Goal: Task Accomplishment & Management: Complete application form

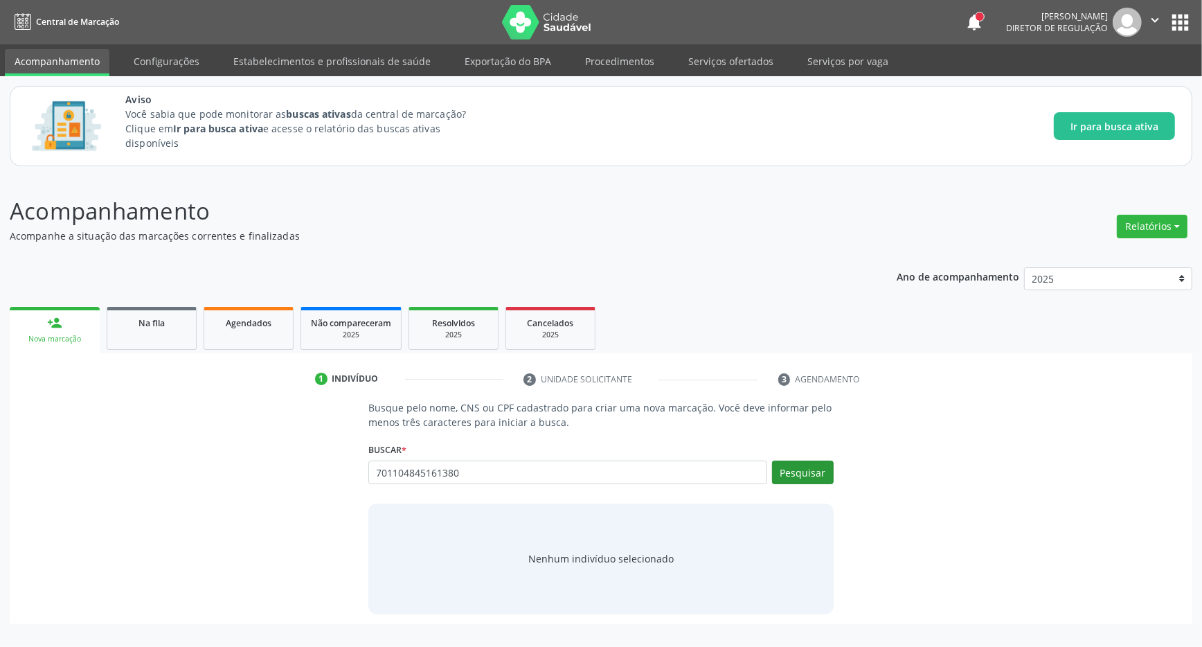
type input "701104845161380"
click at [800, 477] on button "Pesquisar" at bounding box center [803, 473] width 62 height 24
type input "701104845161380"
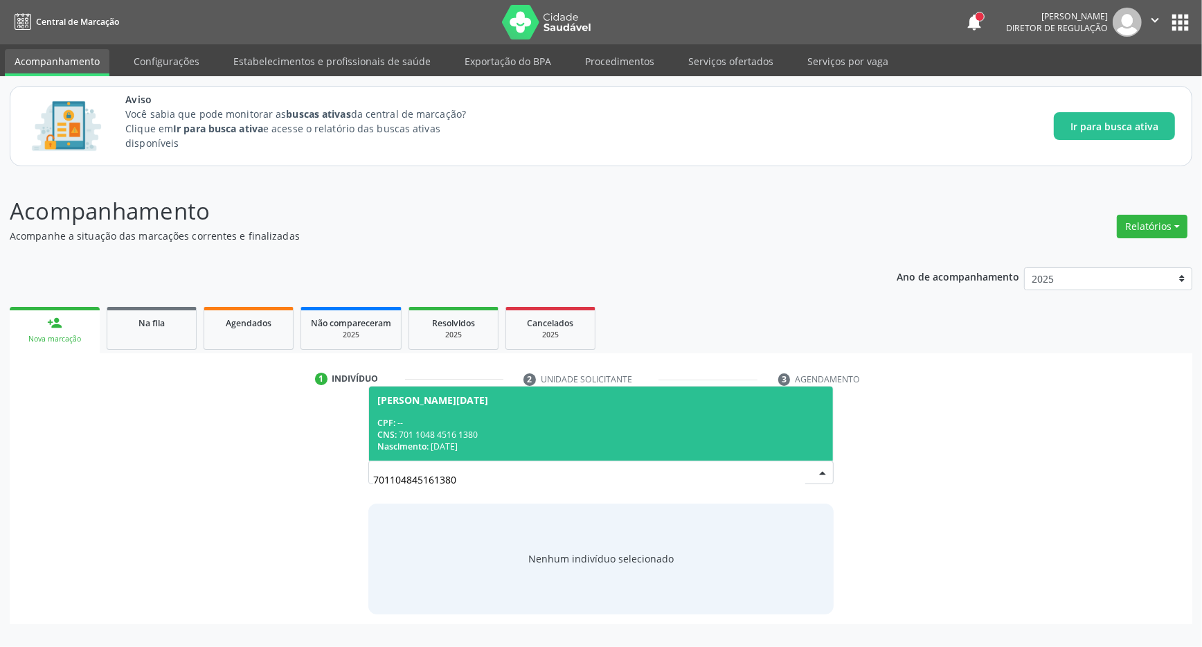
click at [640, 422] on div "CPF: --" at bounding box center [600, 423] width 447 height 12
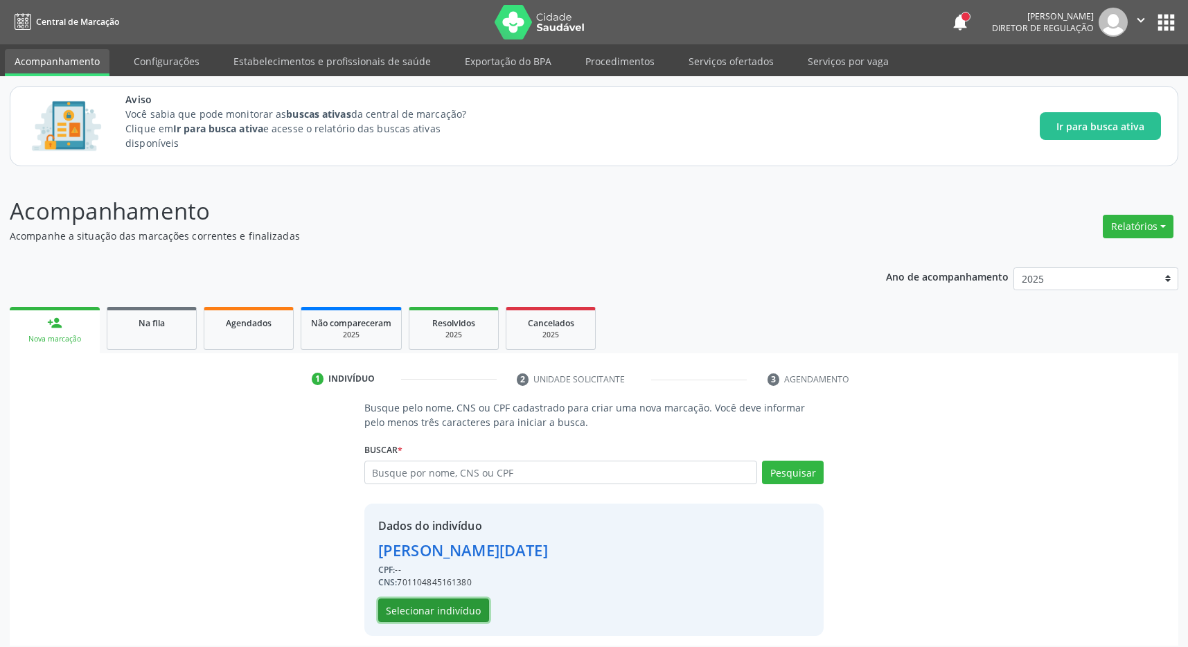
click at [463, 607] on button "Selecionar indivíduo" at bounding box center [433, 610] width 111 height 24
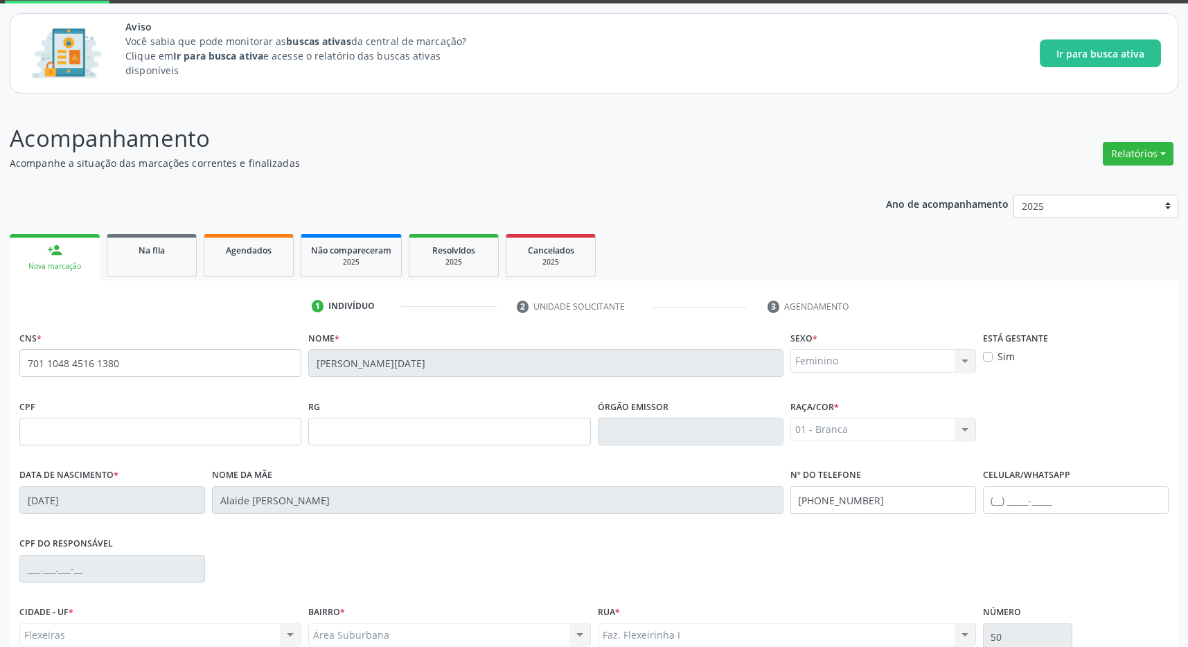
scroll to position [205, 0]
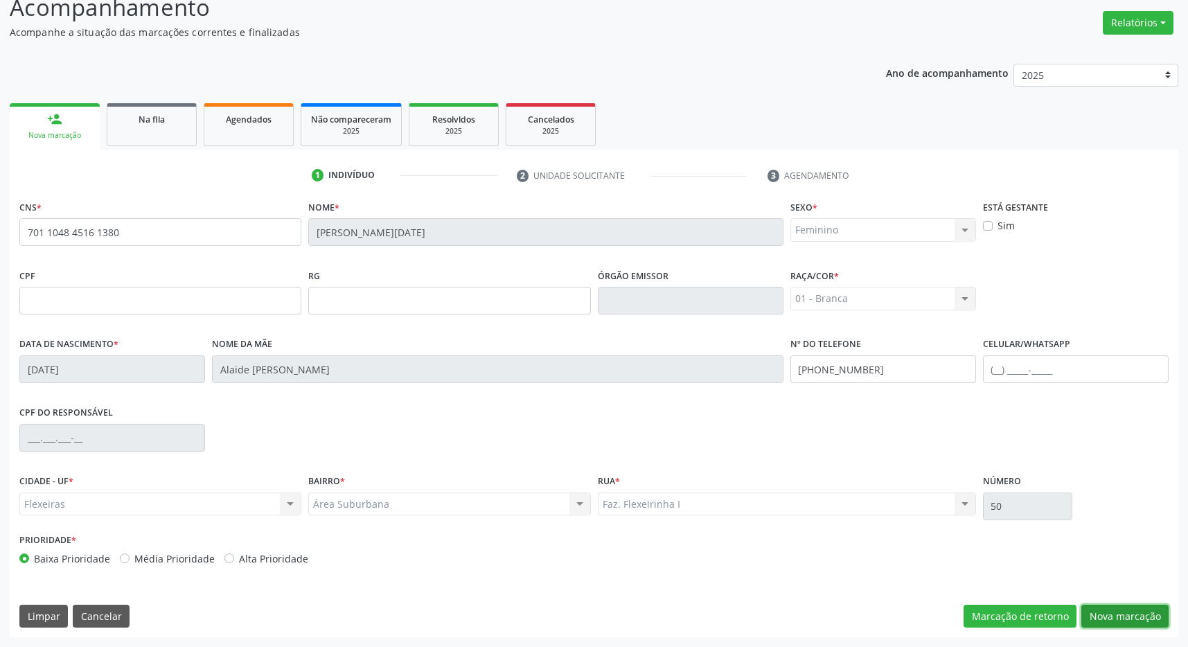
click at [1132, 621] on button "Nova marcação" at bounding box center [1124, 617] width 87 height 24
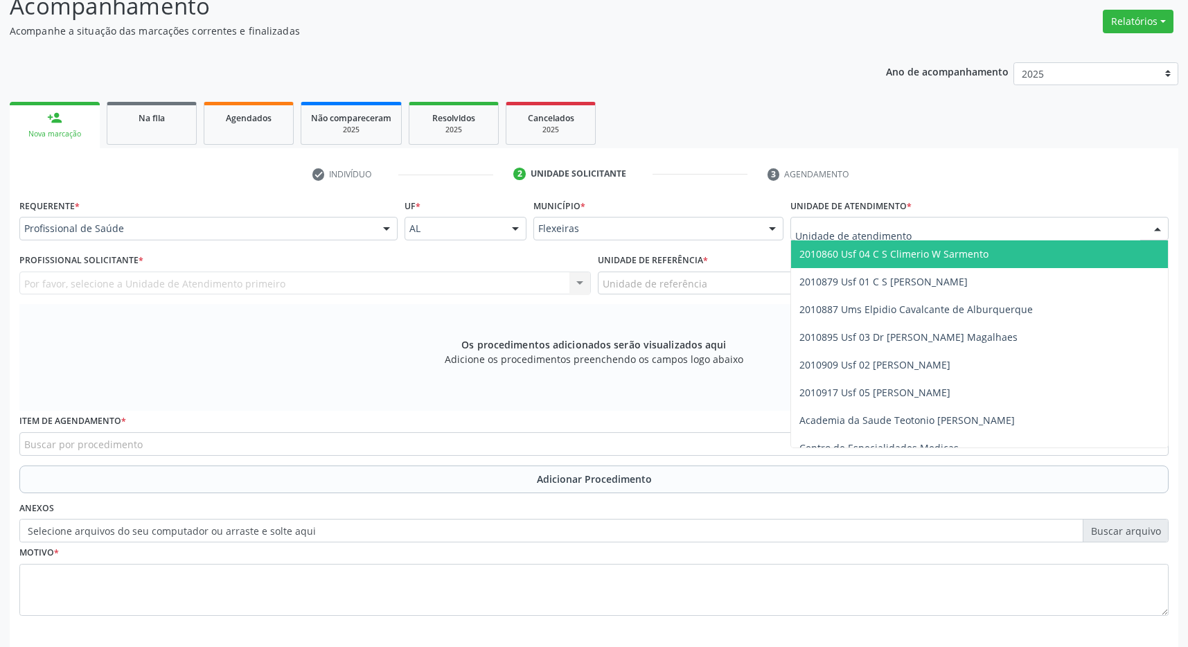
click at [921, 227] on div at bounding box center [979, 229] width 378 height 24
click at [927, 253] on span "2010860 Usf 04 C S Climerio W Sarmento" at bounding box center [893, 253] width 189 height 13
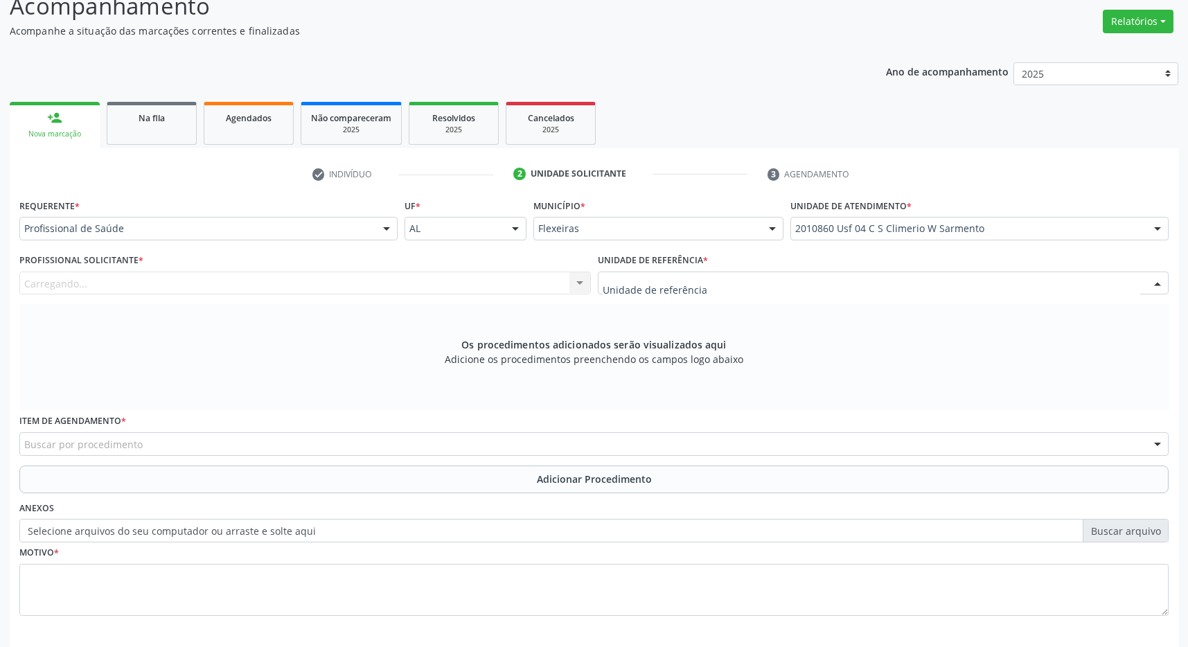
click at [920, 280] on div at bounding box center [883, 283] width 571 height 24
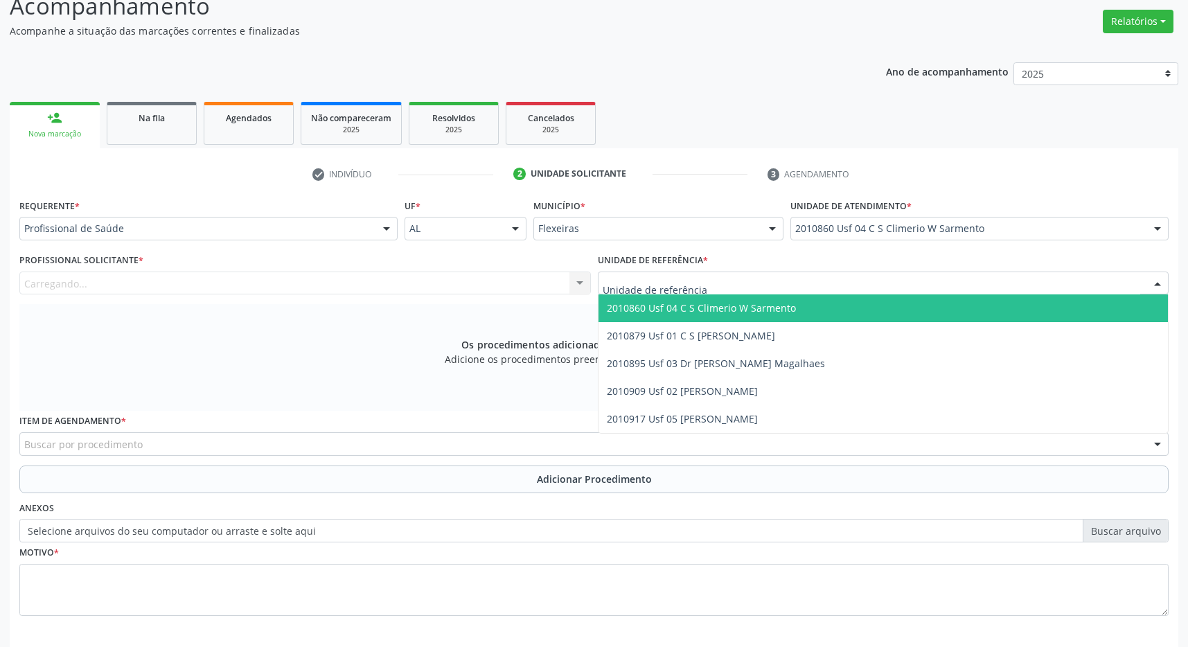
click at [915, 310] on span "2010860 Usf 04 C S Climerio W Sarmento" at bounding box center [883, 308] width 570 height 28
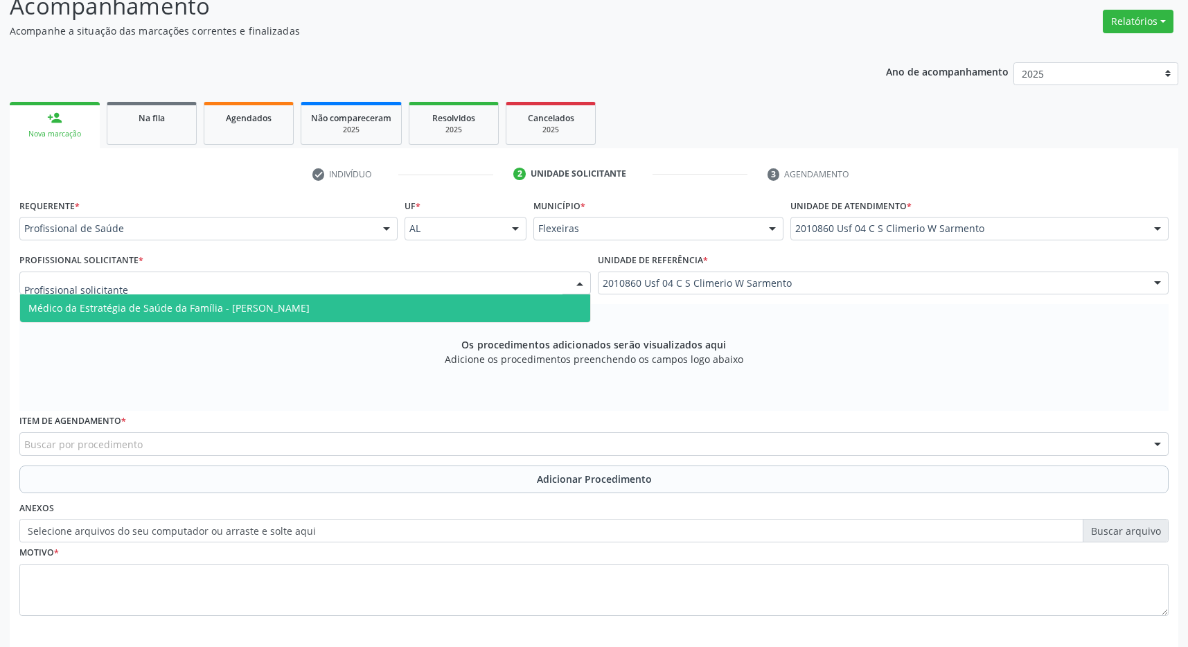
click at [446, 285] on div at bounding box center [304, 283] width 571 height 24
click at [231, 301] on span "Médico da Estratégia de Saúde da Família - Maria Eduarda Gleife Leite de Novaes" at bounding box center [305, 308] width 570 height 28
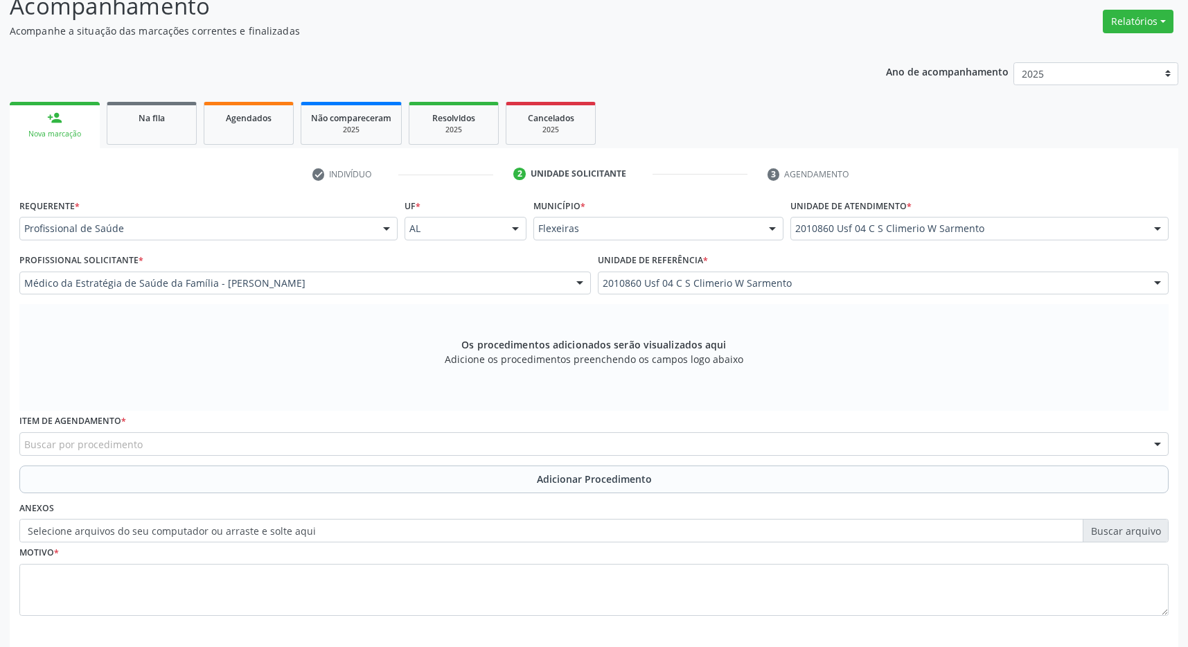
click at [206, 450] on div "Buscar por procedimento" at bounding box center [593, 444] width 1149 height 24
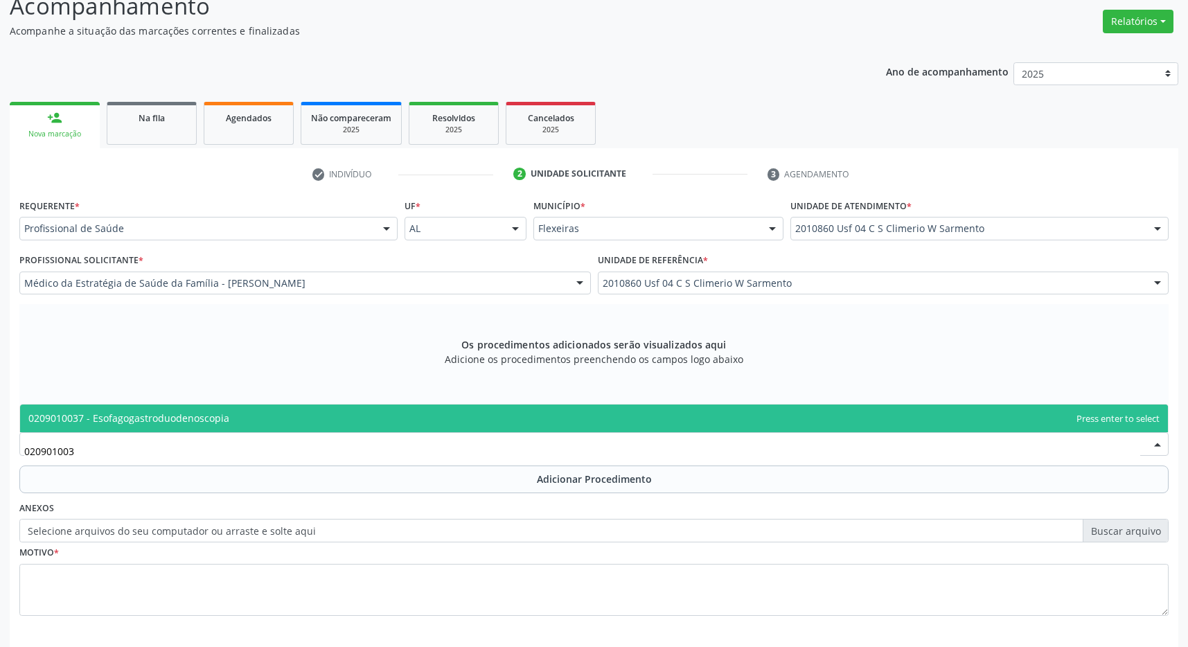
type input "0209010037"
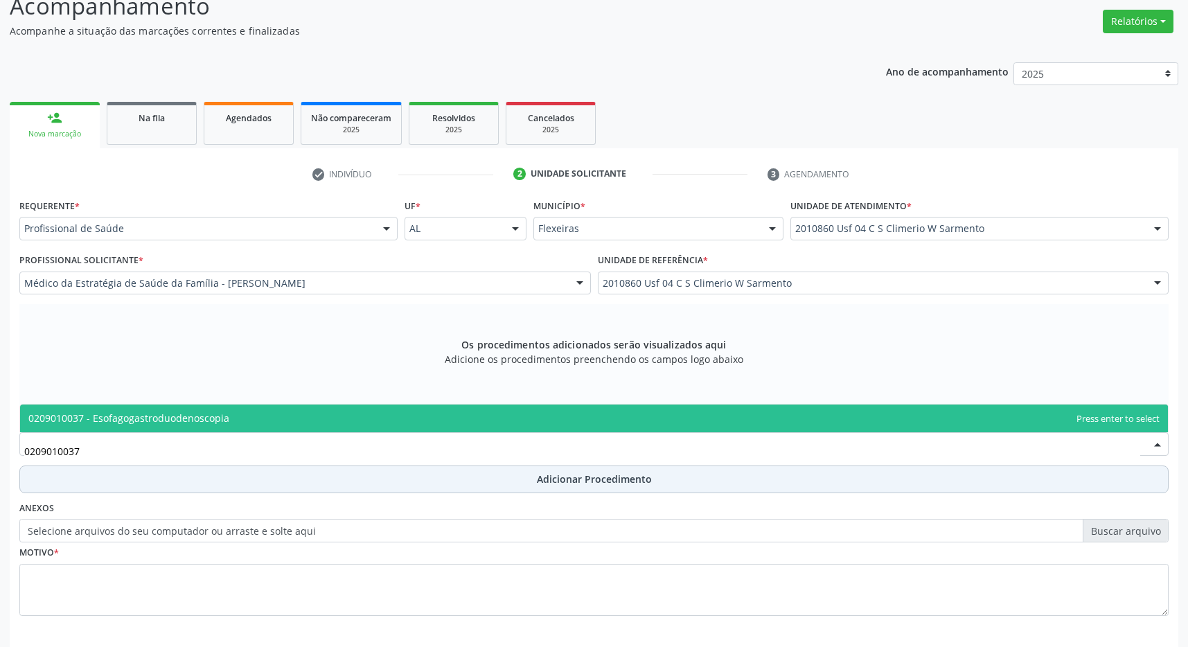
click at [270, 414] on span "0209010037 - Esofagogastroduodenoscopia" at bounding box center [594, 418] width 1148 height 28
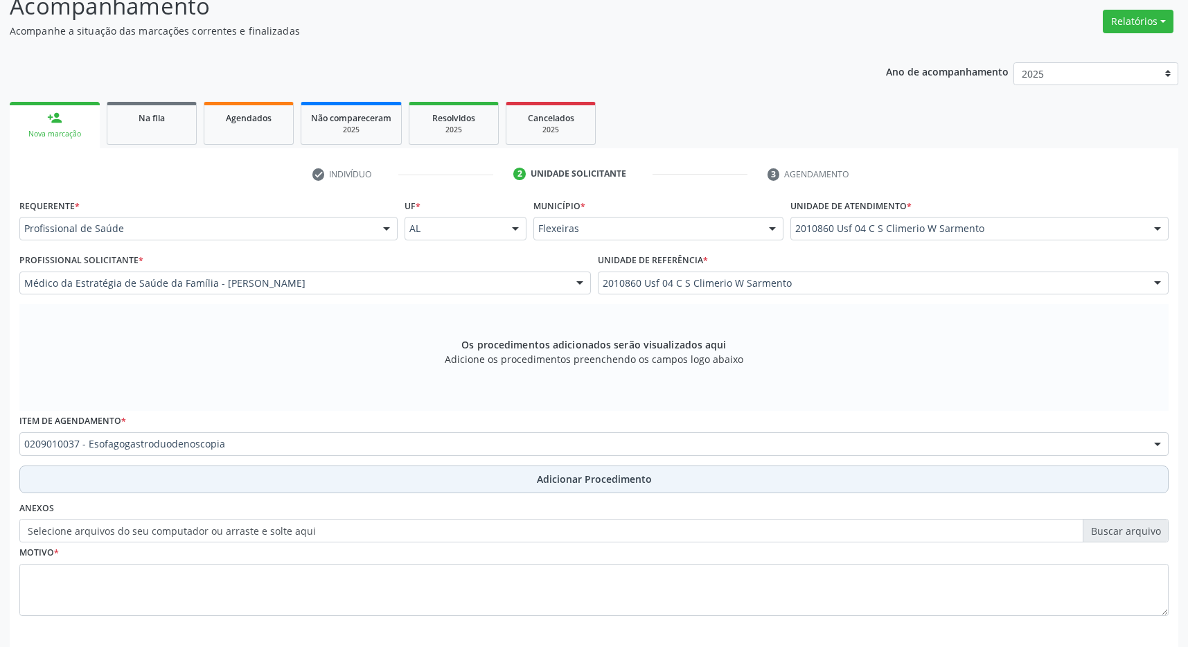
click at [525, 476] on button "Adicionar Procedimento" at bounding box center [593, 479] width 1149 height 28
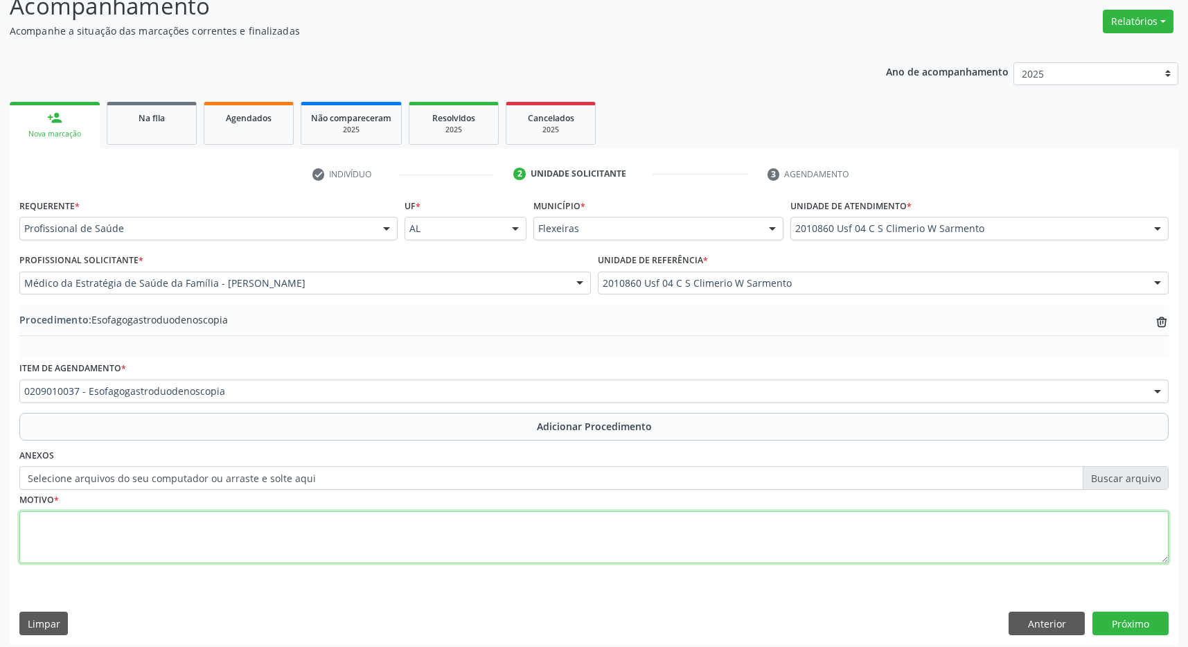
click at [134, 537] on textarea at bounding box center [593, 537] width 1149 height 53
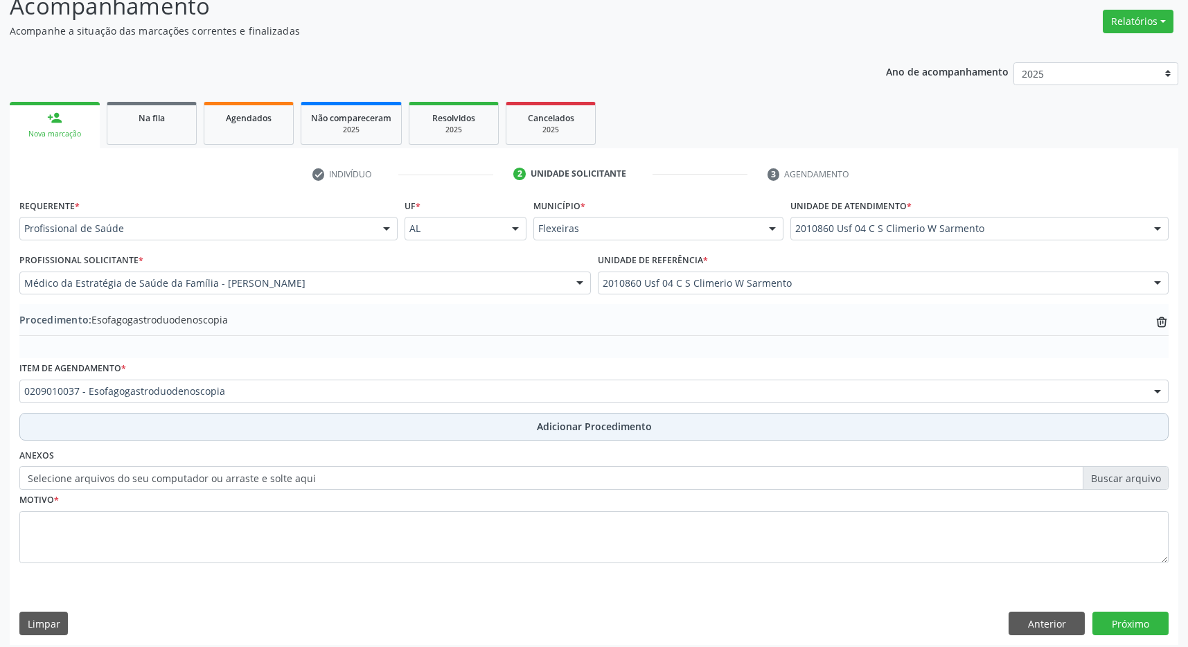
click at [626, 426] on span "Adicionar Procedimento" at bounding box center [594, 426] width 115 height 15
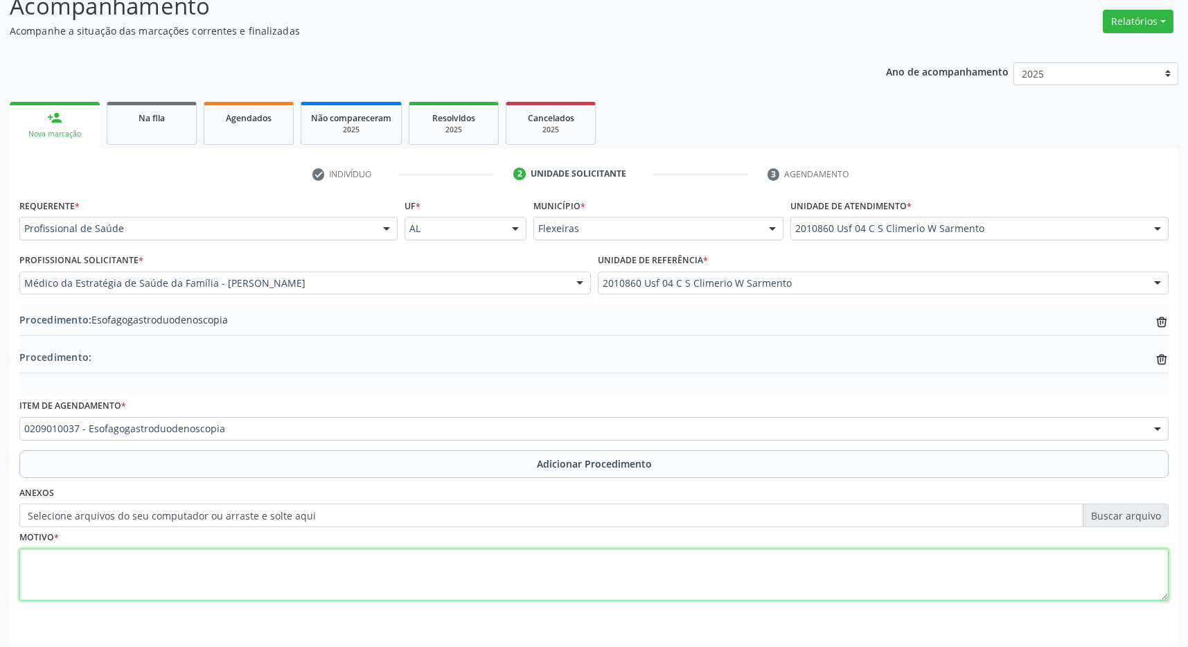
click at [480, 573] on textarea at bounding box center [593, 575] width 1149 height 53
click at [116, 561] on textarea "epigastralgia eda cpmtrole realizou tratamento para H. Pylori" at bounding box center [593, 575] width 1149 height 53
click at [127, 560] on textarea "epigastralgia eda comtrole realizou tratamento para H. Pylori" at bounding box center [593, 575] width 1149 height 53
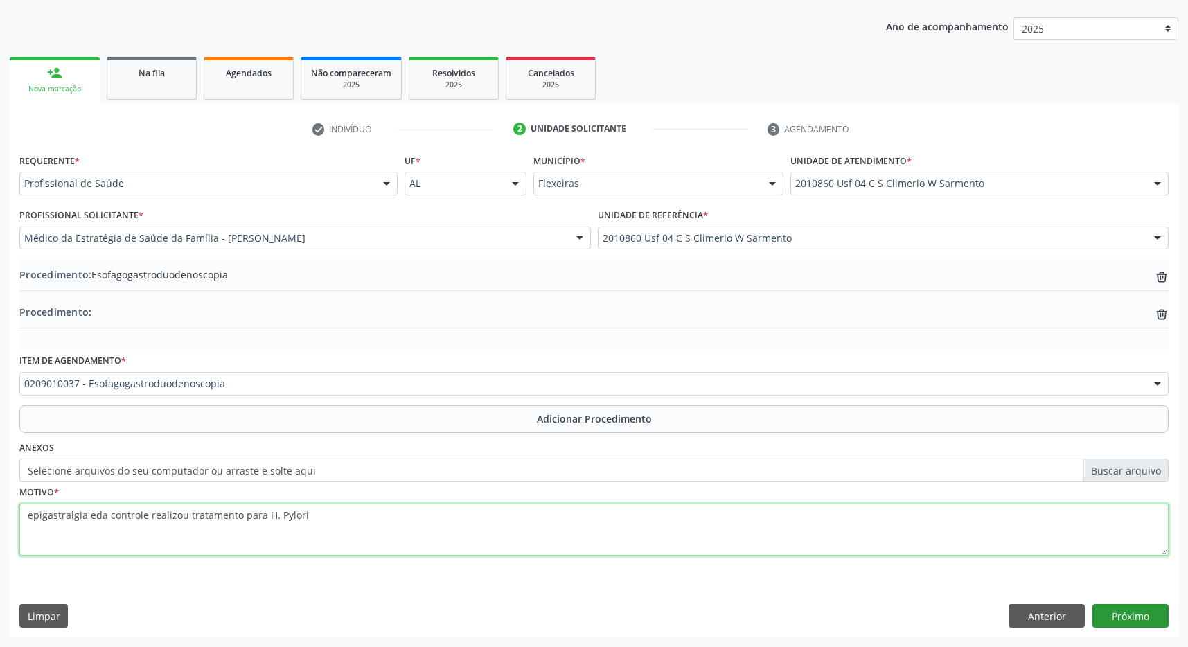
type textarea "epigastralgia eda controle realizou tratamento para H. Pylori"
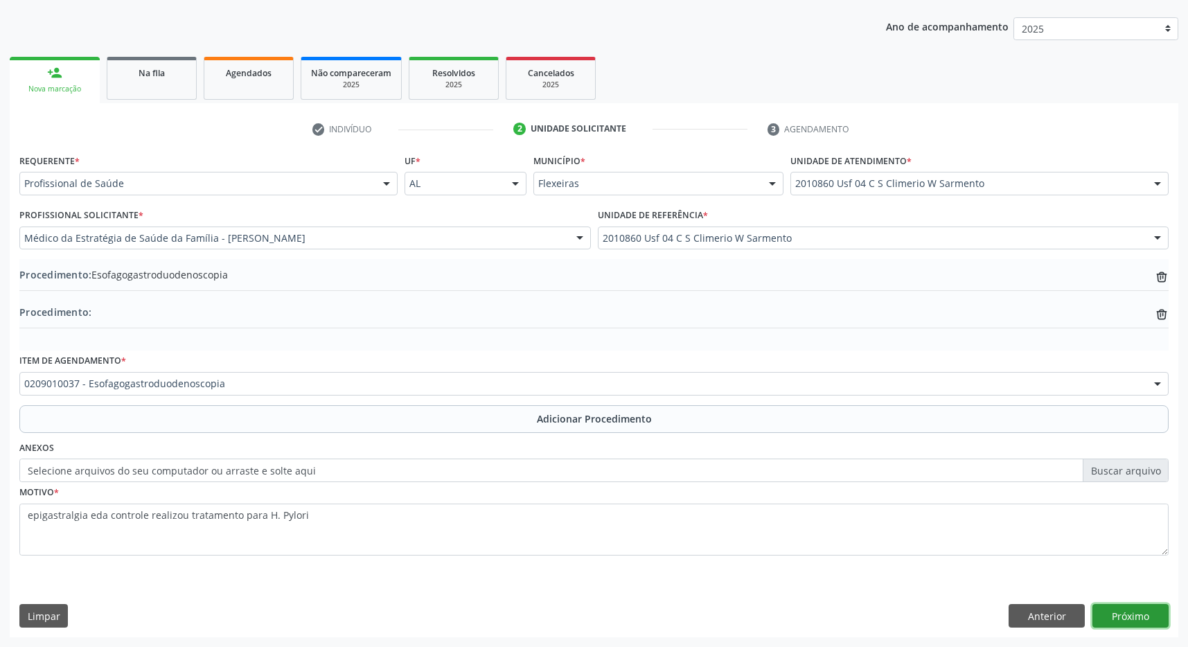
click at [1115, 609] on button "Próximo" at bounding box center [1130, 616] width 76 height 24
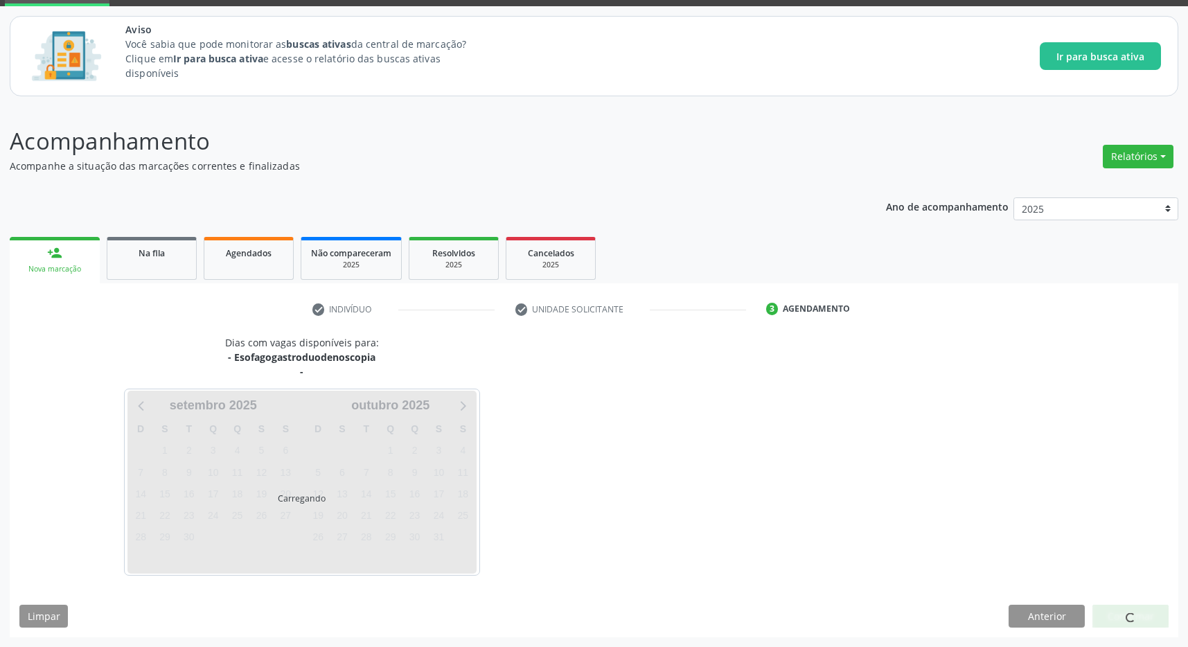
scroll to position [71, 0]
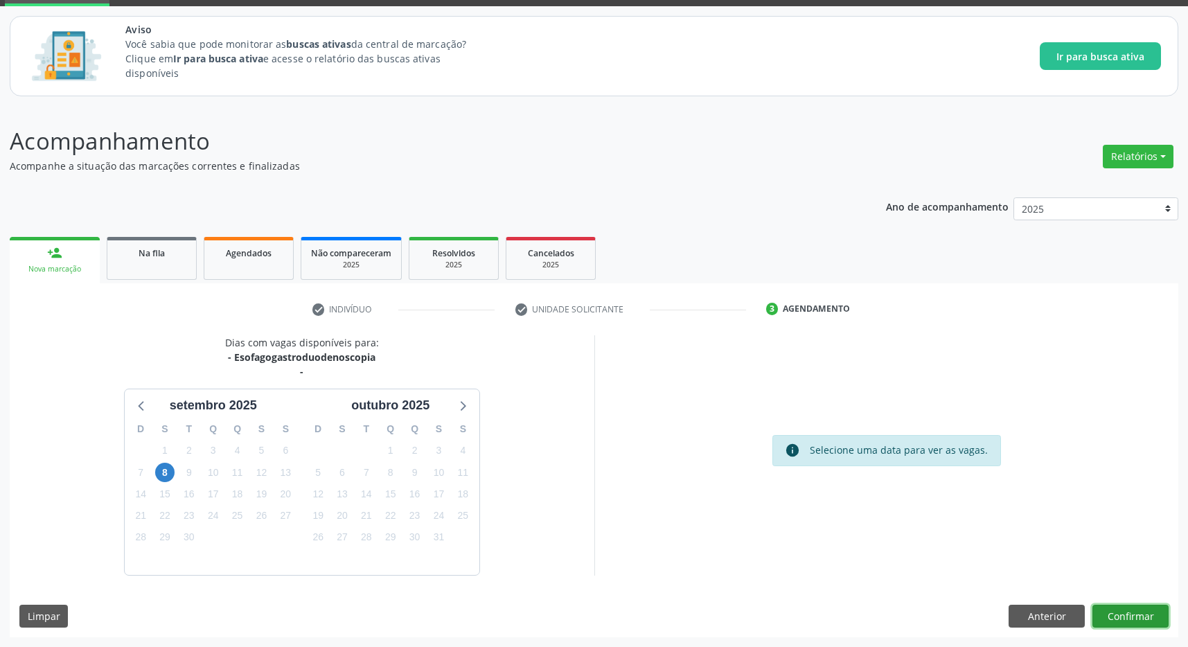
click at [1125, 614] on button "Confirmar" at bounding box center [1130, 617] width 76 height 24
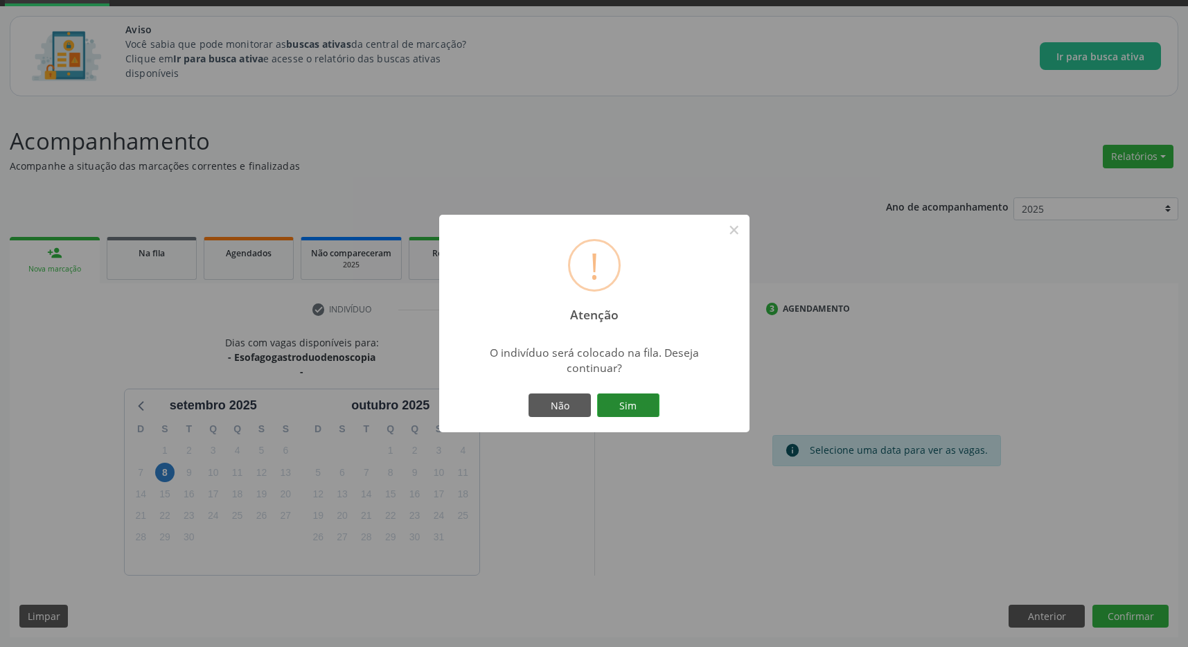
click at [640, 402] on button "Sim" at bounding box center [628, 405] width 62 height 24
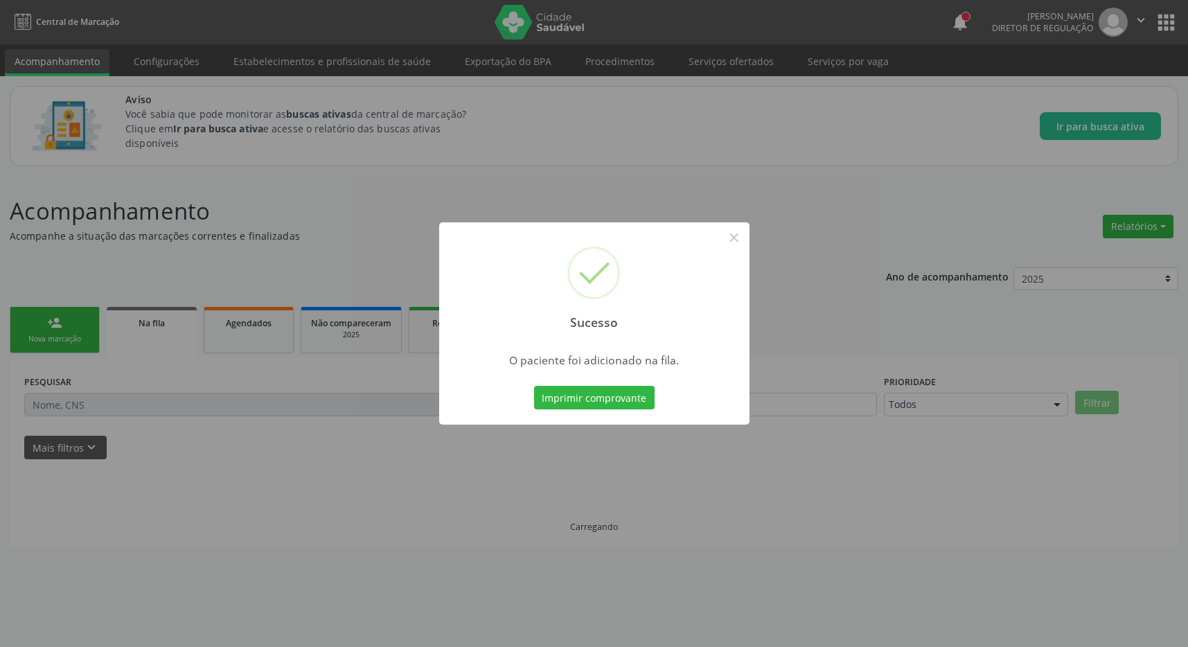
scroll to position [0, 0]
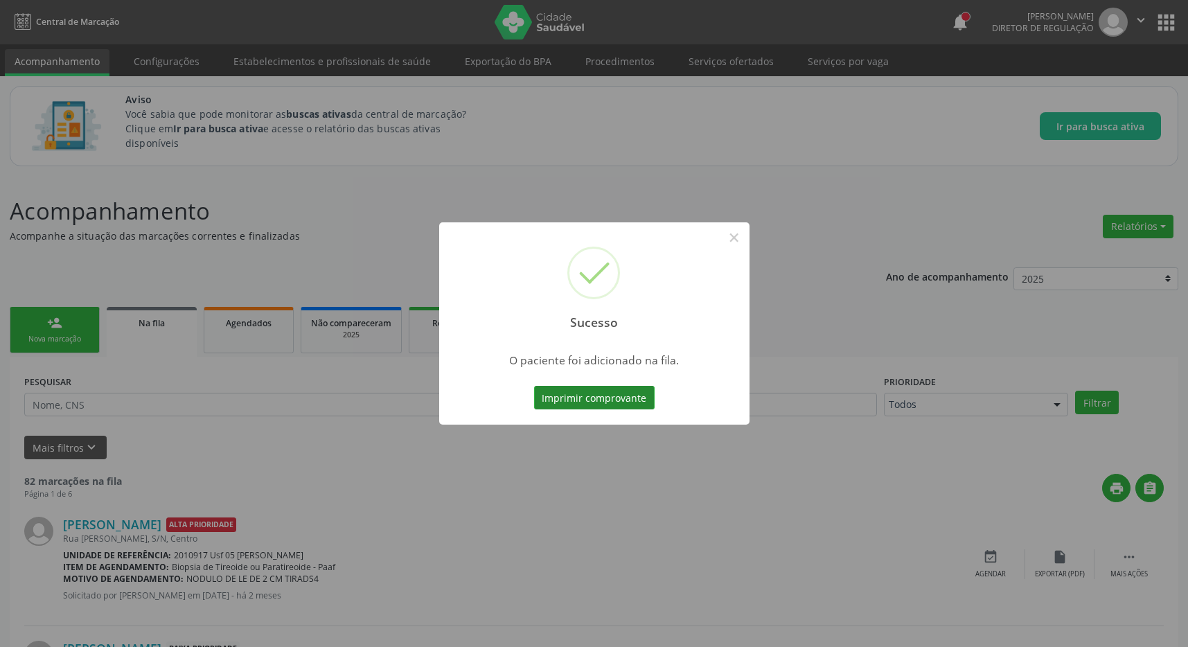
click at [612, 398] on button "Imprimir comprovante" at bounding box center [594, 398] width 121 height 24
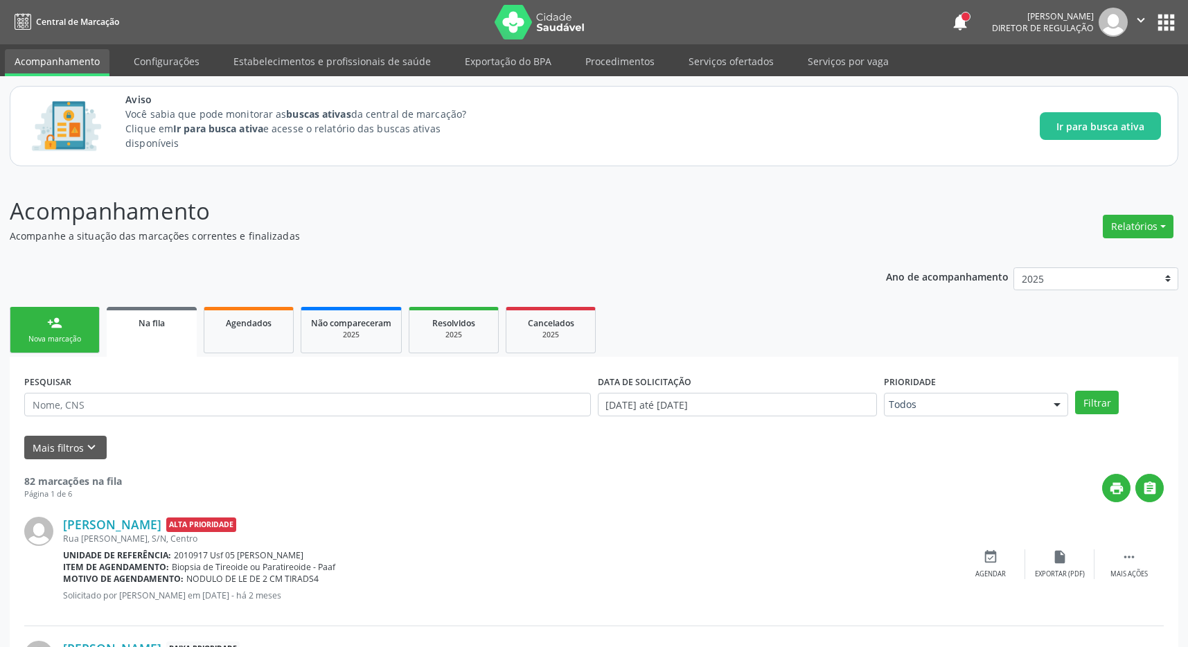
click at [1170, 19] on button "apps" at bounding box center [1166, 22] width 24 height 24
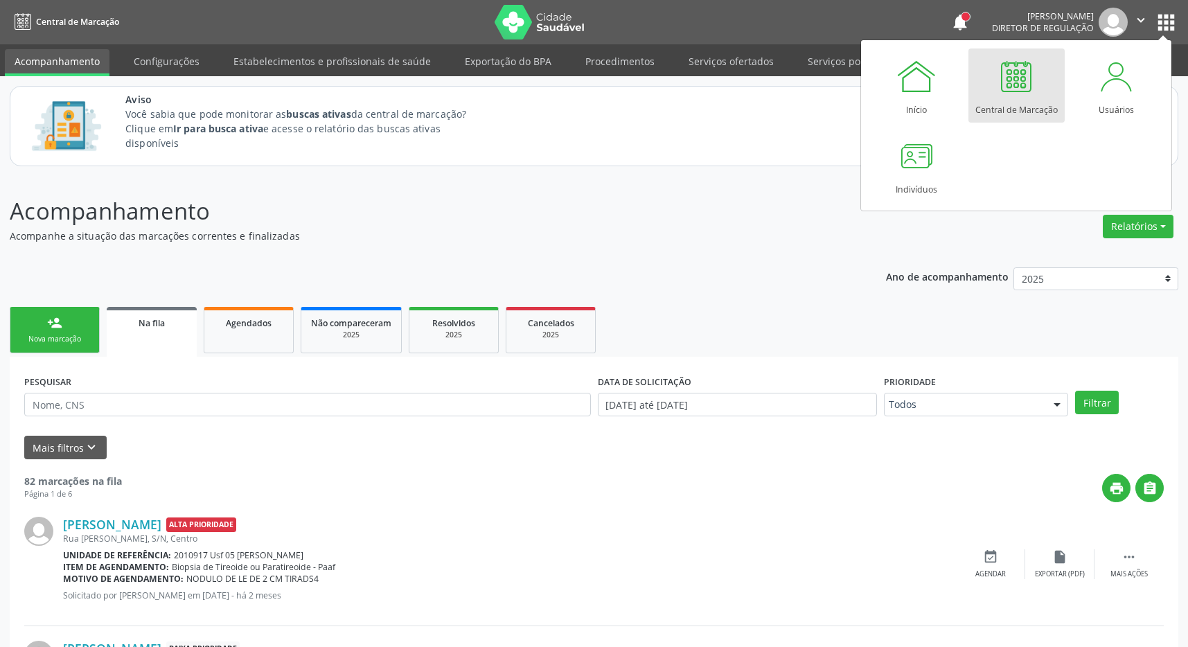
click at [1028, 79] on div at bounding box center [1016, 76] width 42 height 42
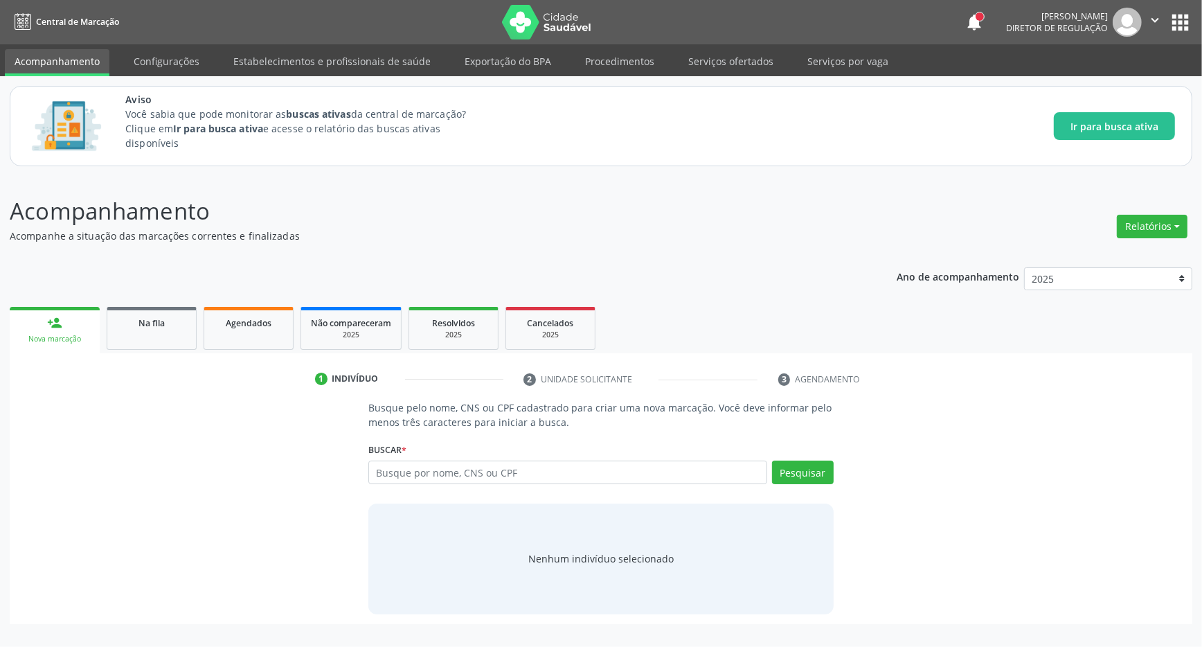
click at [429, 475] on input "text" at bounding box center [567, 473] width 399 height 24
type input "706204046718864"
click at [816, 468] on button "Pesquisar" at bounding box center [803, 473] width 62 height 24
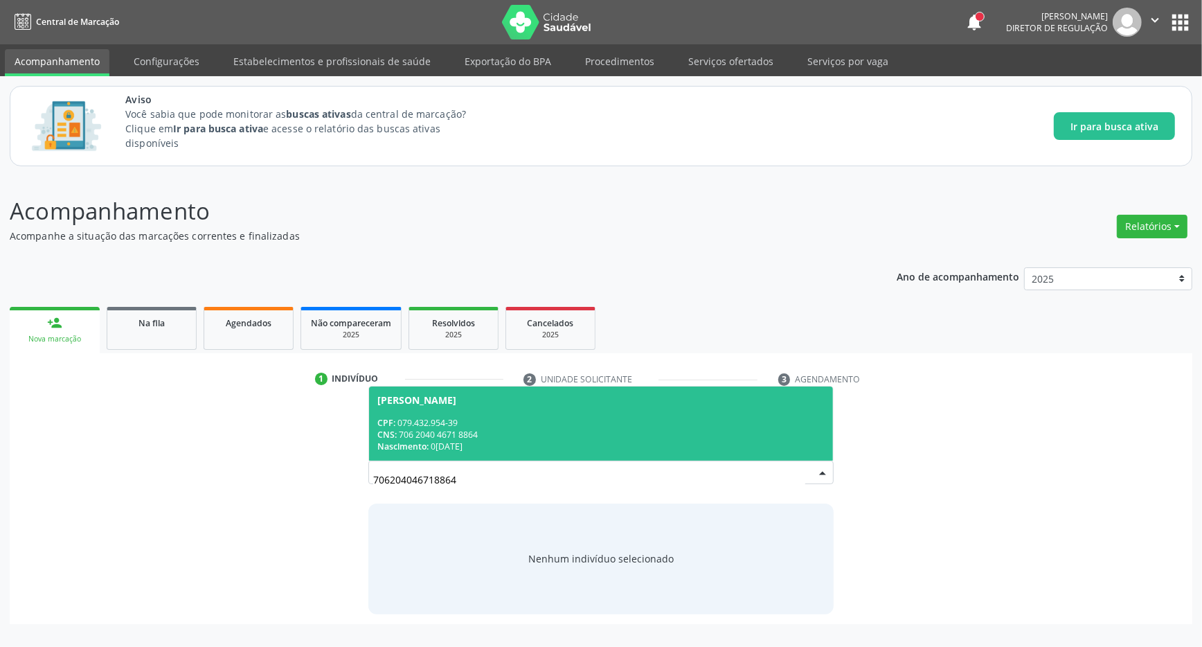
click at [481, 447] on div "Nascimento: [DATE]" at bounding box center [600, 446] width 447 height 12
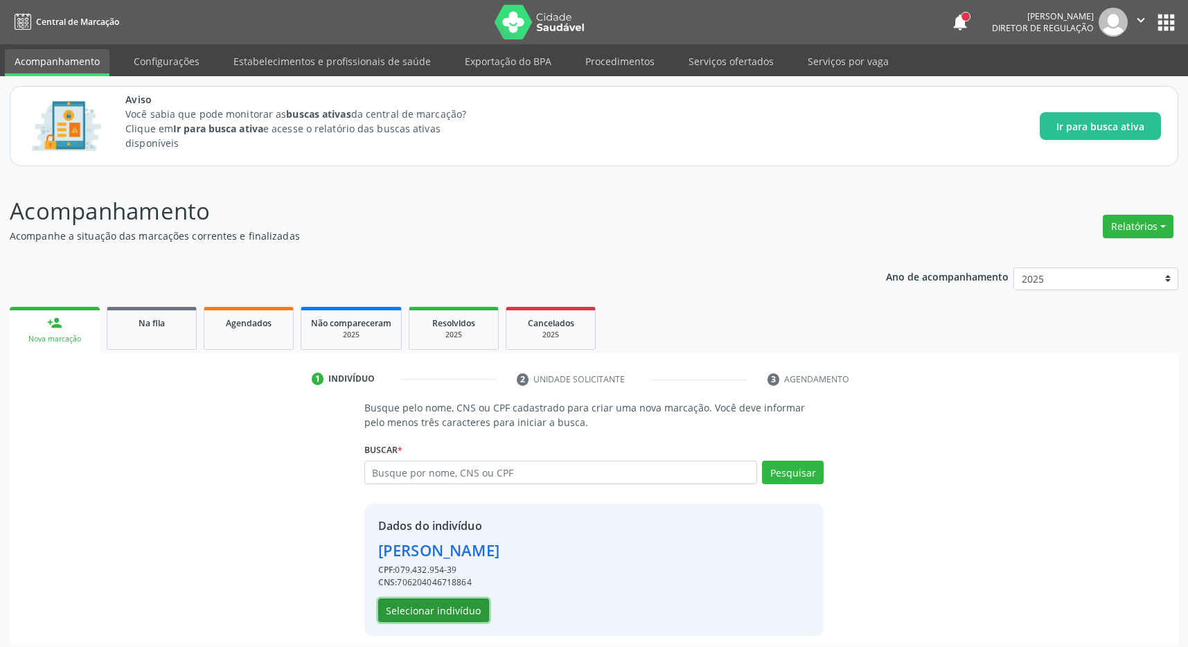
click at [438, 615] on button "Selecionar indivíduo" at bounding box center [433, 610] width 111 height 24
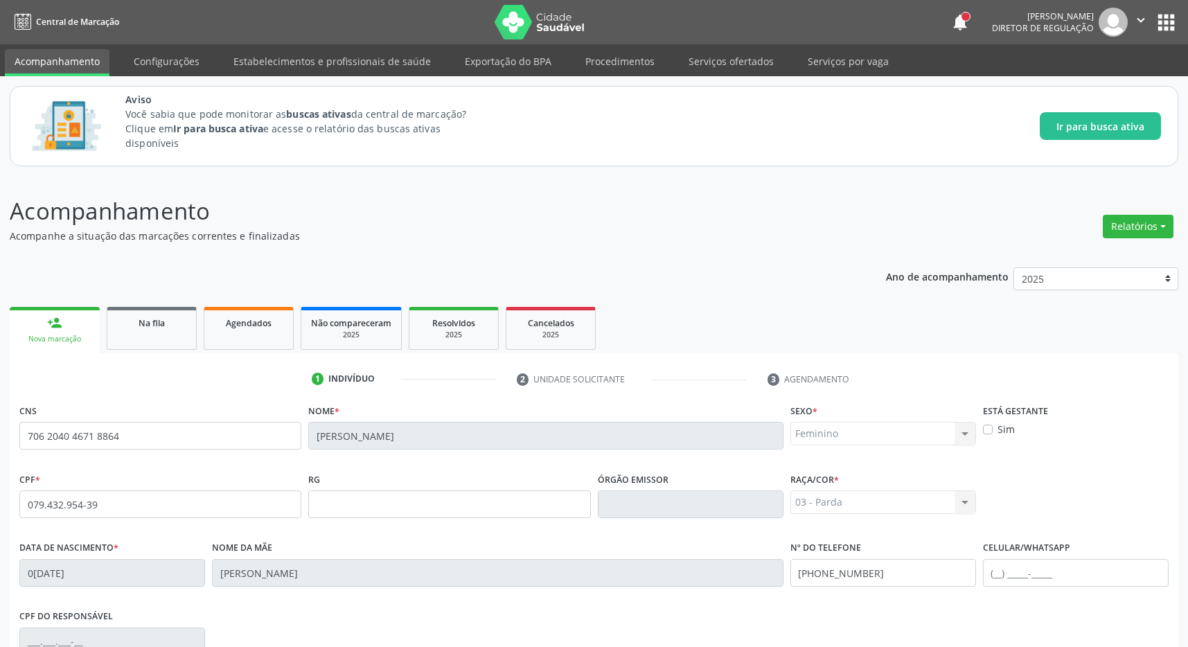
scroll to position [205, 0]
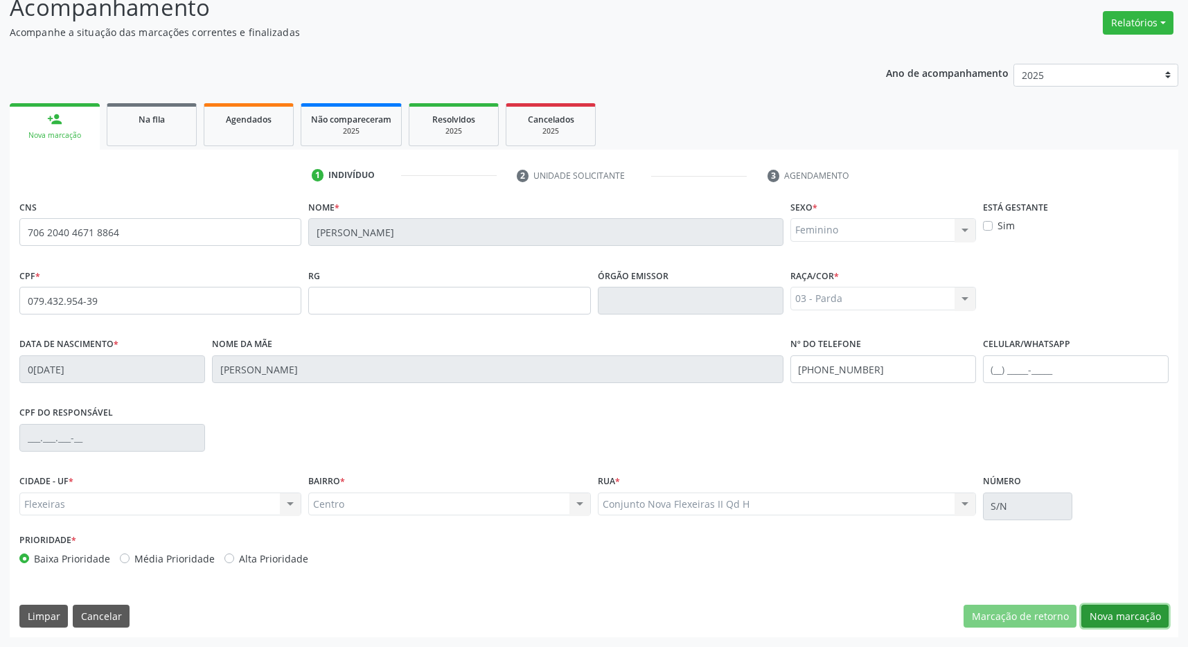
click at [1112, 609] on button "Nova marcação" at bounding box center [1124, 617] width 87 height 24
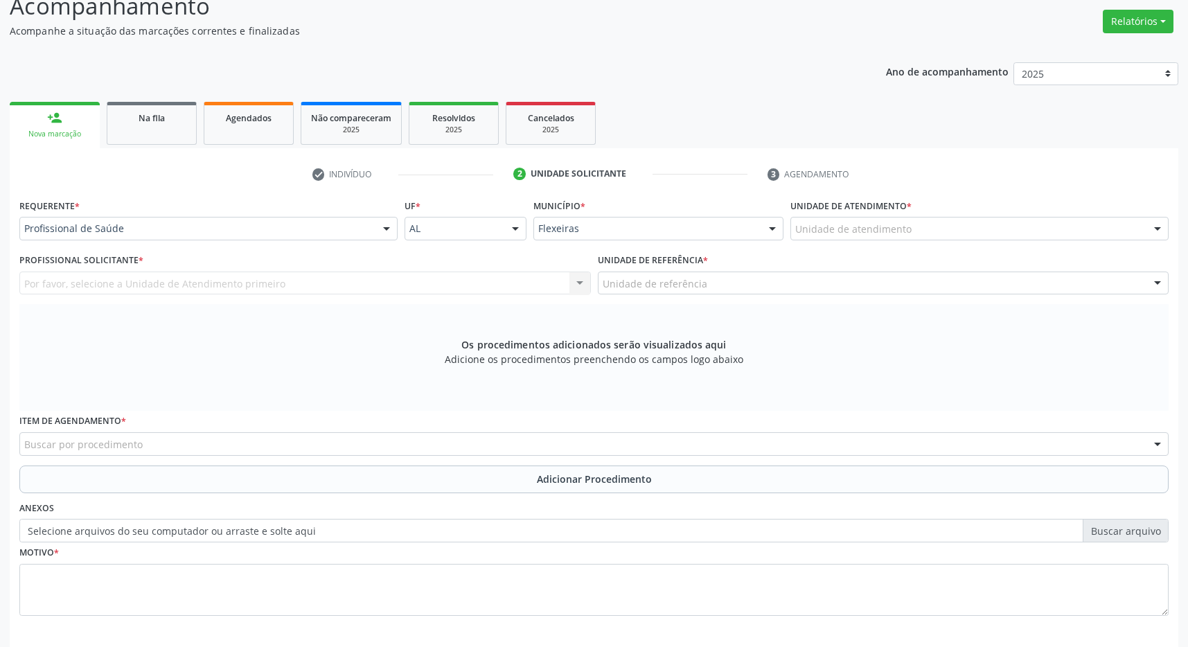
scroll to position [267, 0]
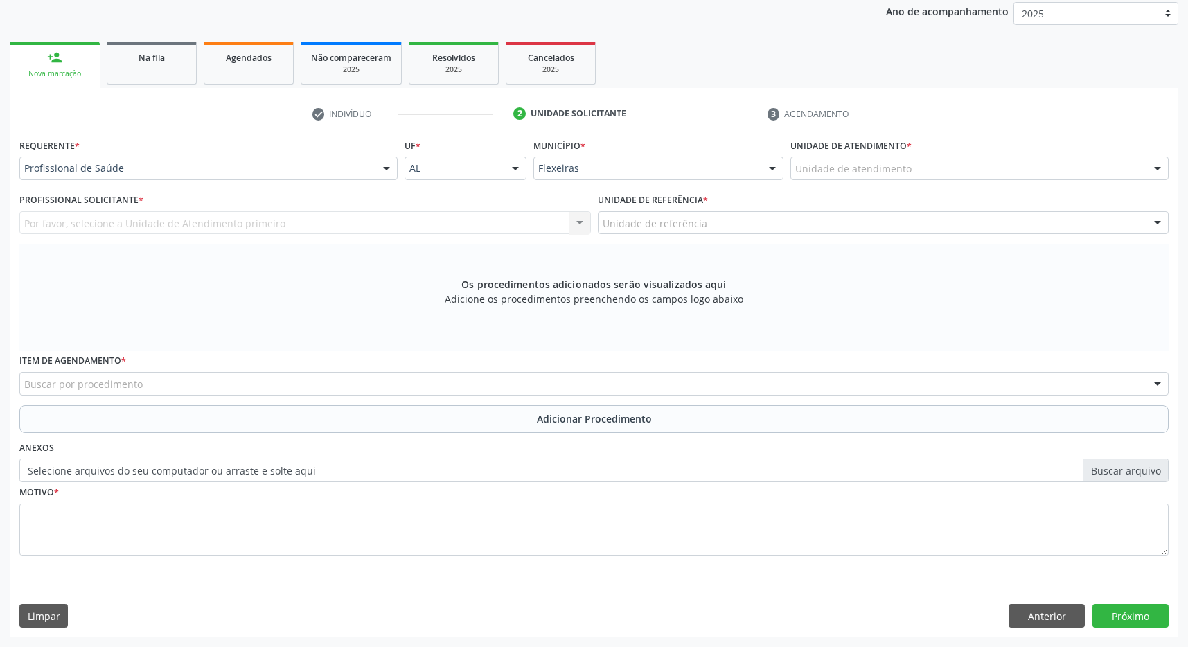
click at [941, 169] on div "Unidade de atendimento" at bounding box center [979, 169] width 378 height 24
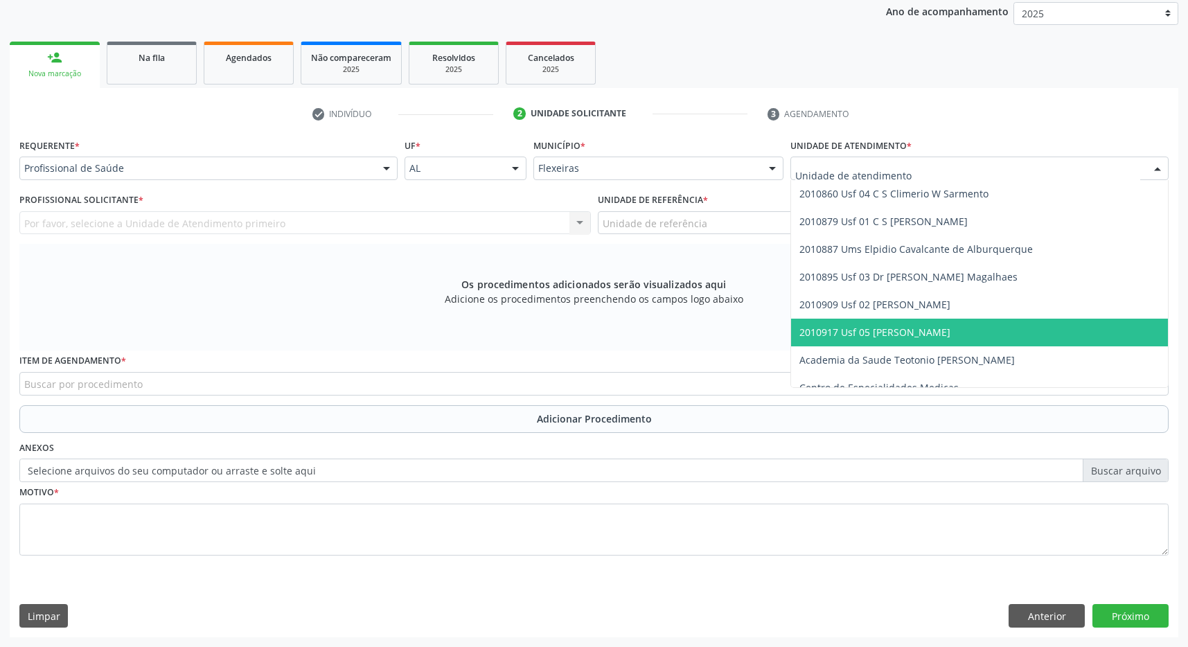
click at [938, 335] on span "2010917 Usf 05 [PERSON_NAME]" at bounding box center [874, 332] width 151 height 13
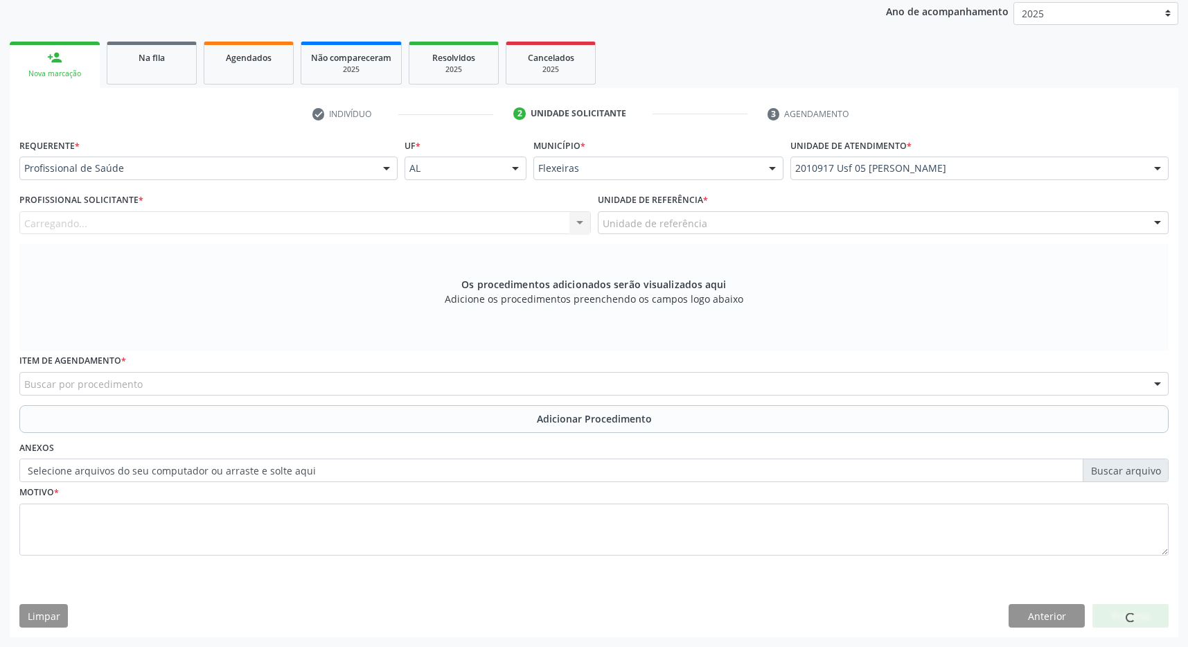
click at [910, 219] on div "Unidade de referência" at bounding box center [883, 223] width 571 height 24
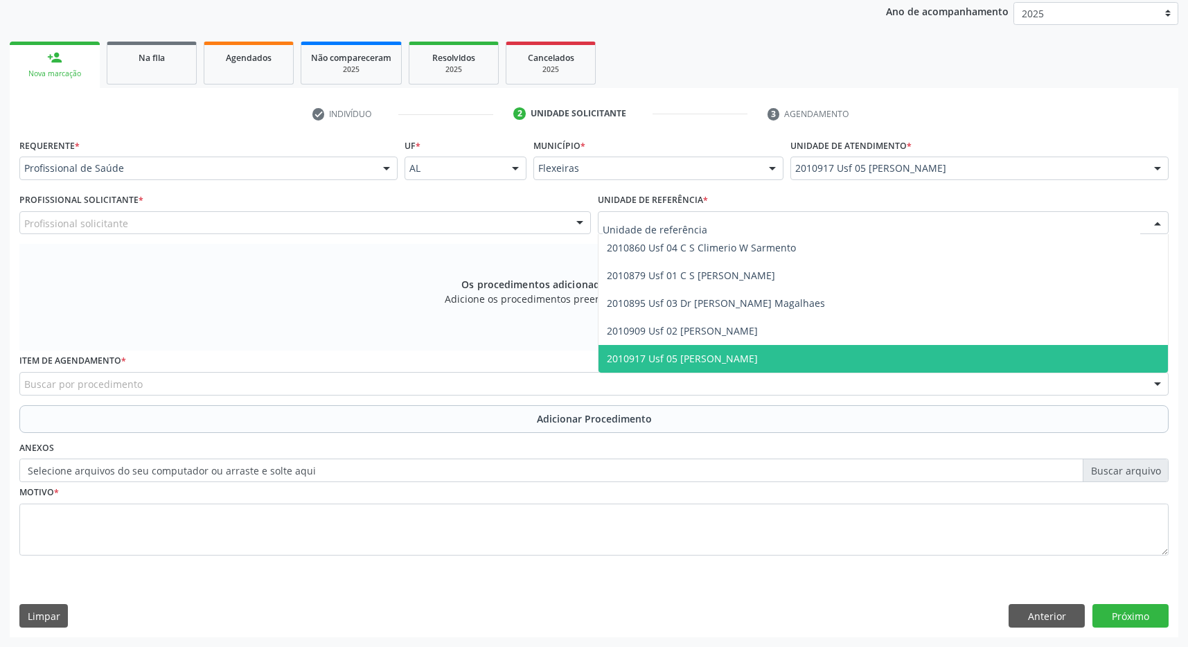
click at [911, 352] on span "2010917 Usf 05 [PERSON_NAME]" at bounding box center [883, 359] width 570 height 28
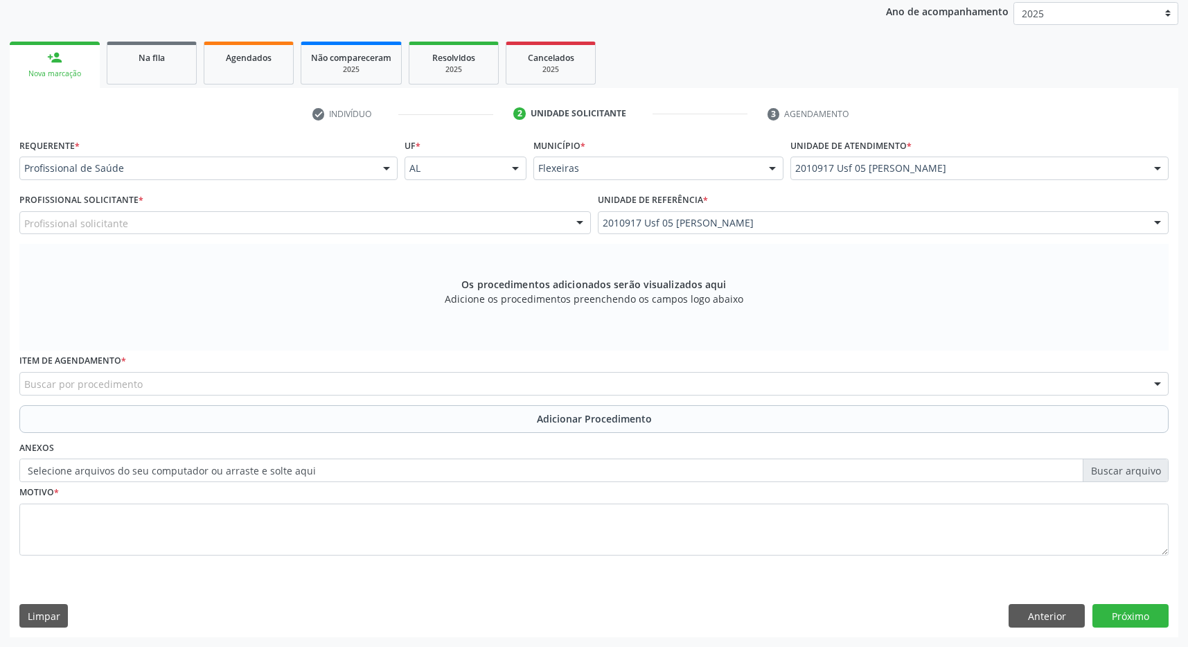
click at [526, 222] on div "Profissional solicitante" at bounding box center [304, 223] width 571 height 24
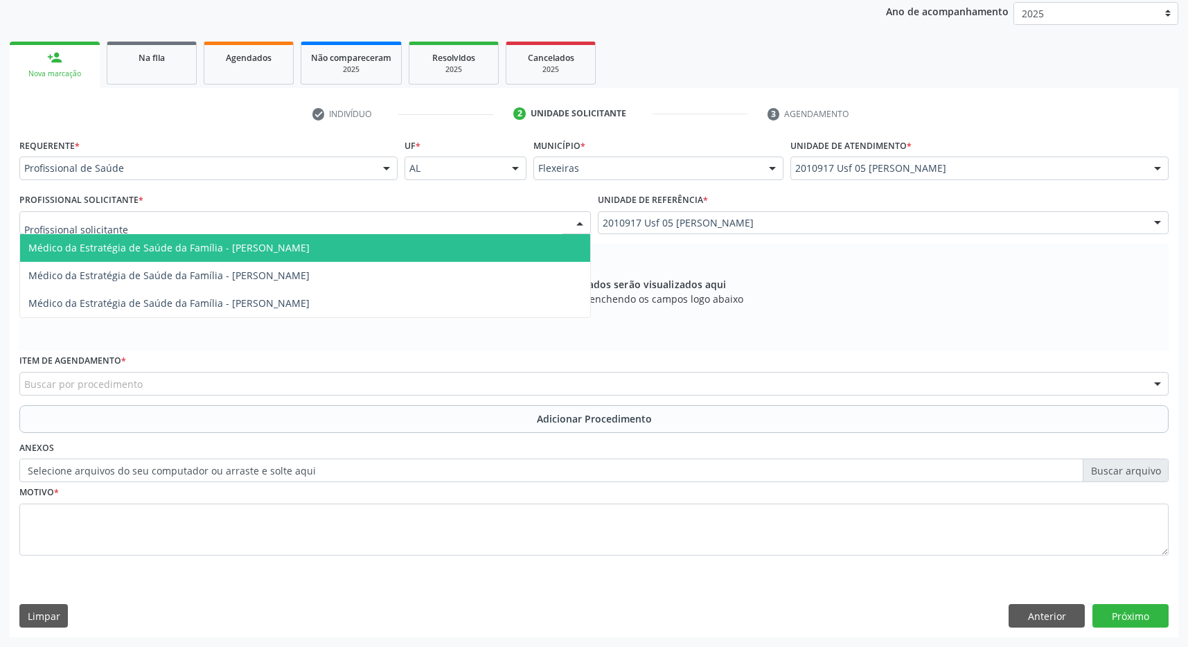
click at [416, 250] on span "Médico da Estratégia de Saúde da Família - [PERSON_NAME]" at bounding box center [305, 248] width 570 height 28
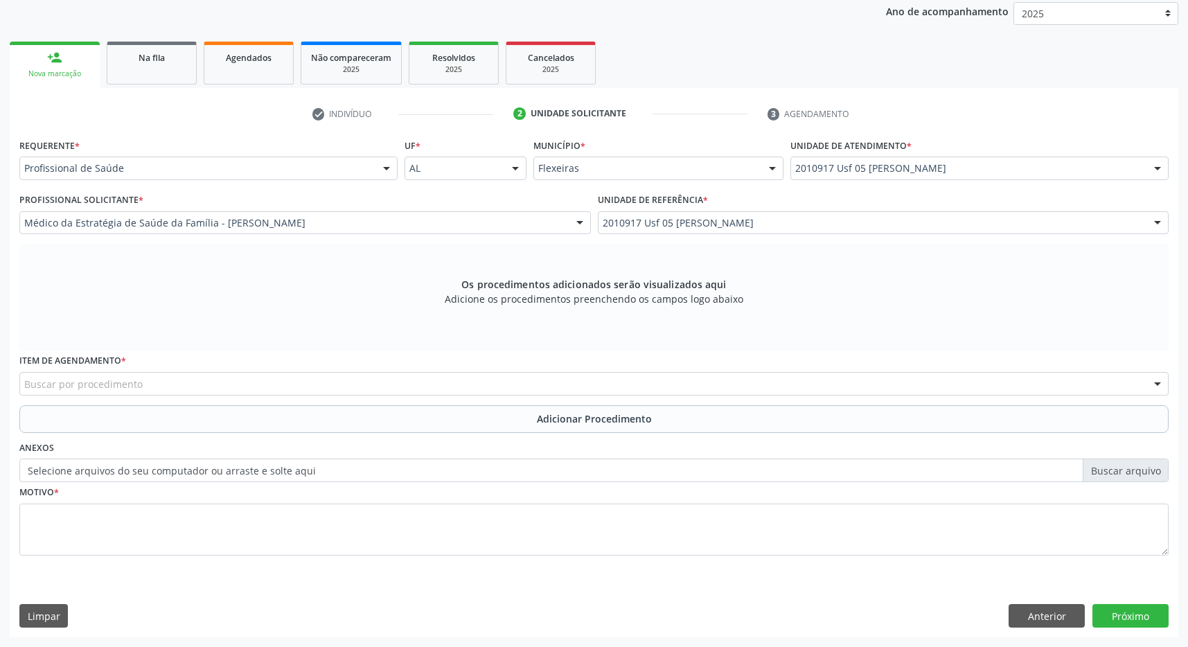
click at [276, 389] on div "Buscar por procedimento" at bounding box center [593, 384] width 1149 height 24
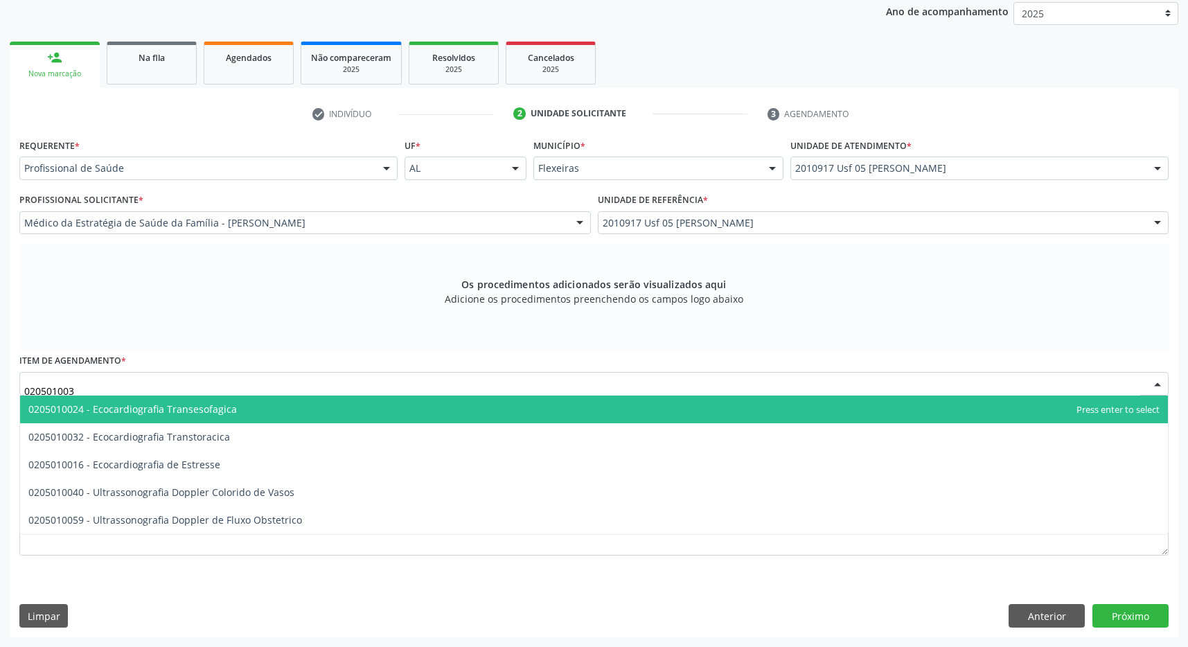
type input "0205010032"
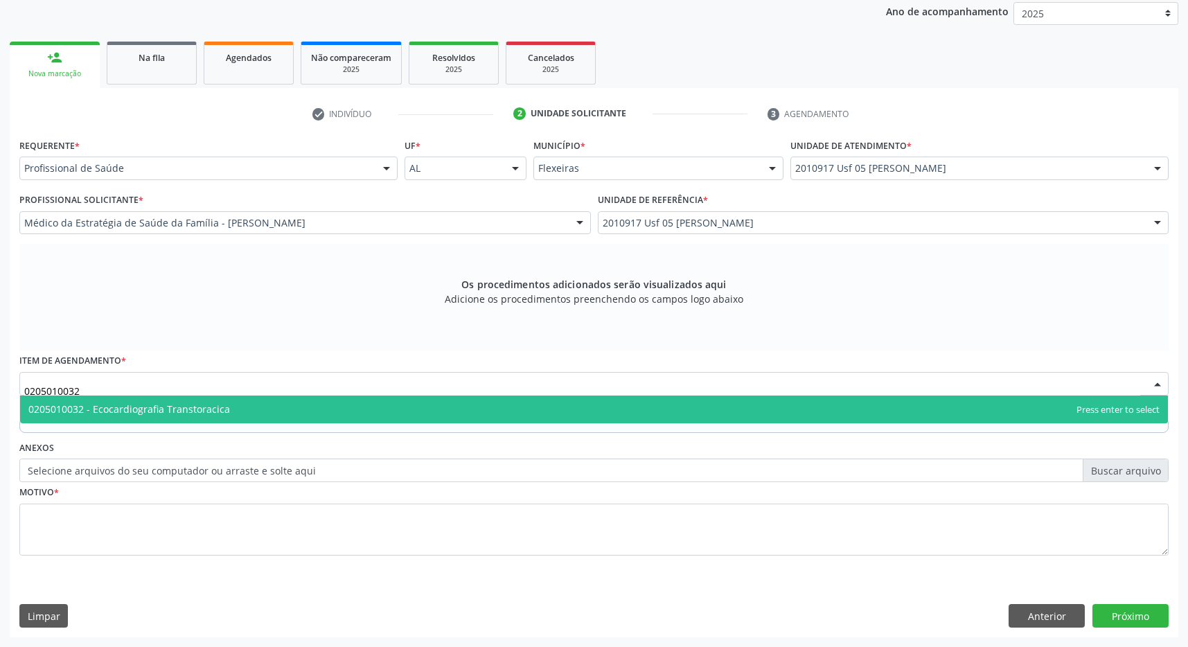
click at [266, 406] on span "0205010032 - Ecocardiografia Transtoracica" at bounding box center [594, 409] width 1148 height 28
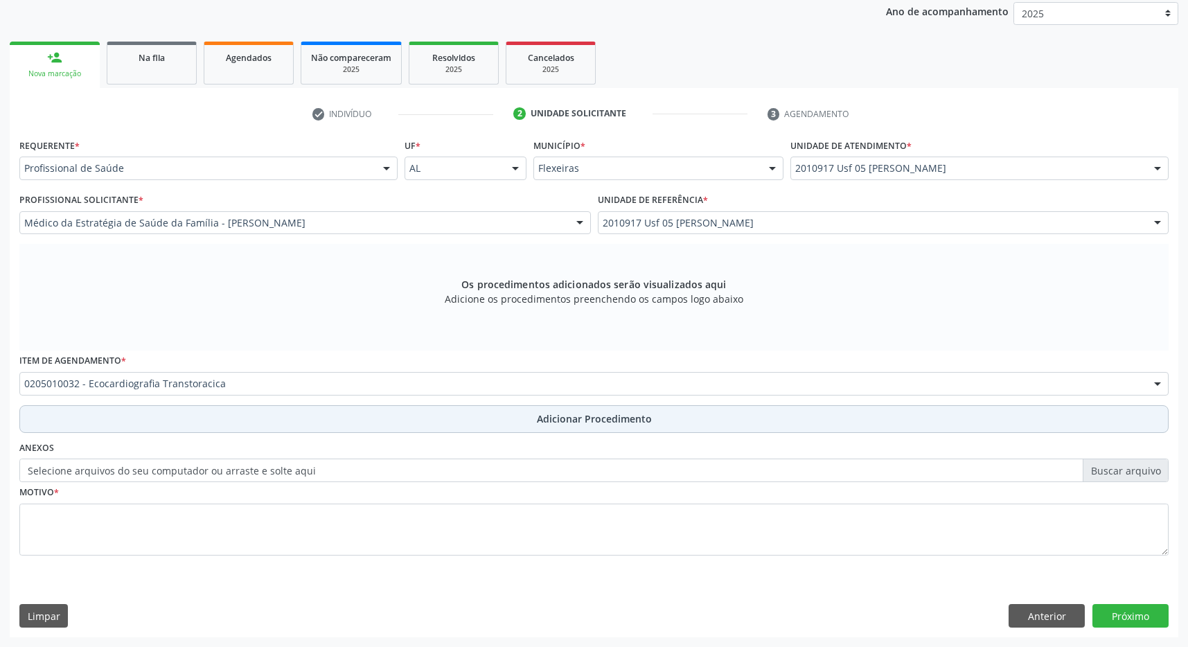
click at [515, 419] on button "Adicionar Procedimento" at bounding box center [593, 419] width 1149 height 28
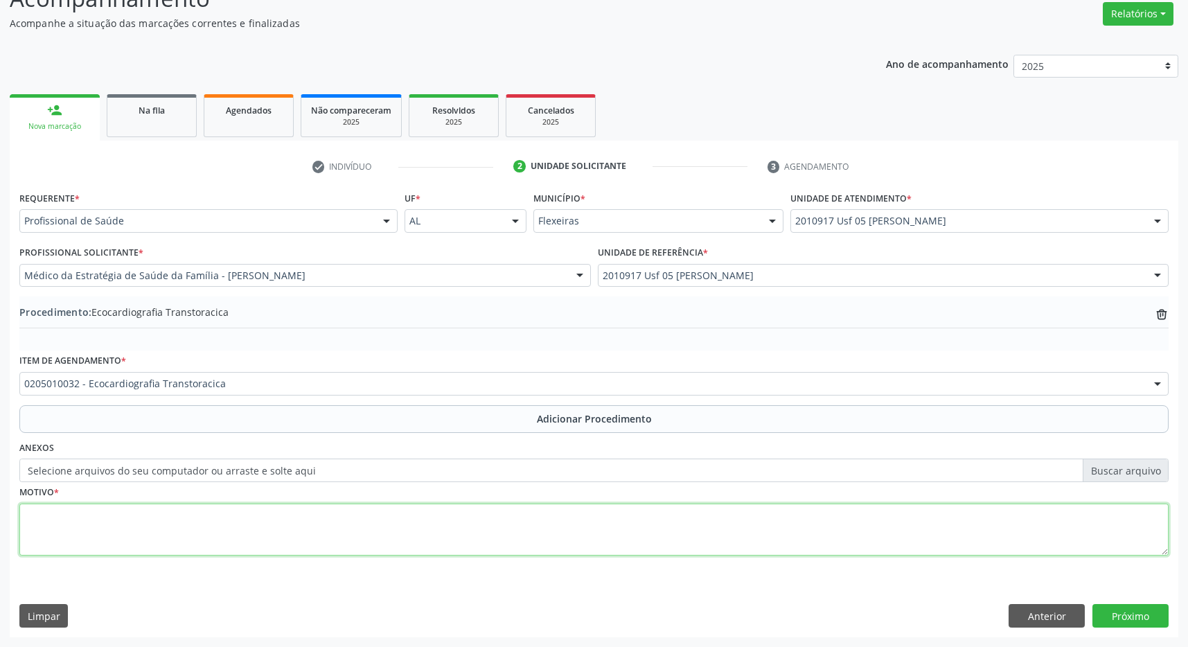
click at [465, 531] on textarea at bounding box center [593, 530] width 1149 height 53
type textarea "dor precodial em aperto e queimação irradiação para MSE"
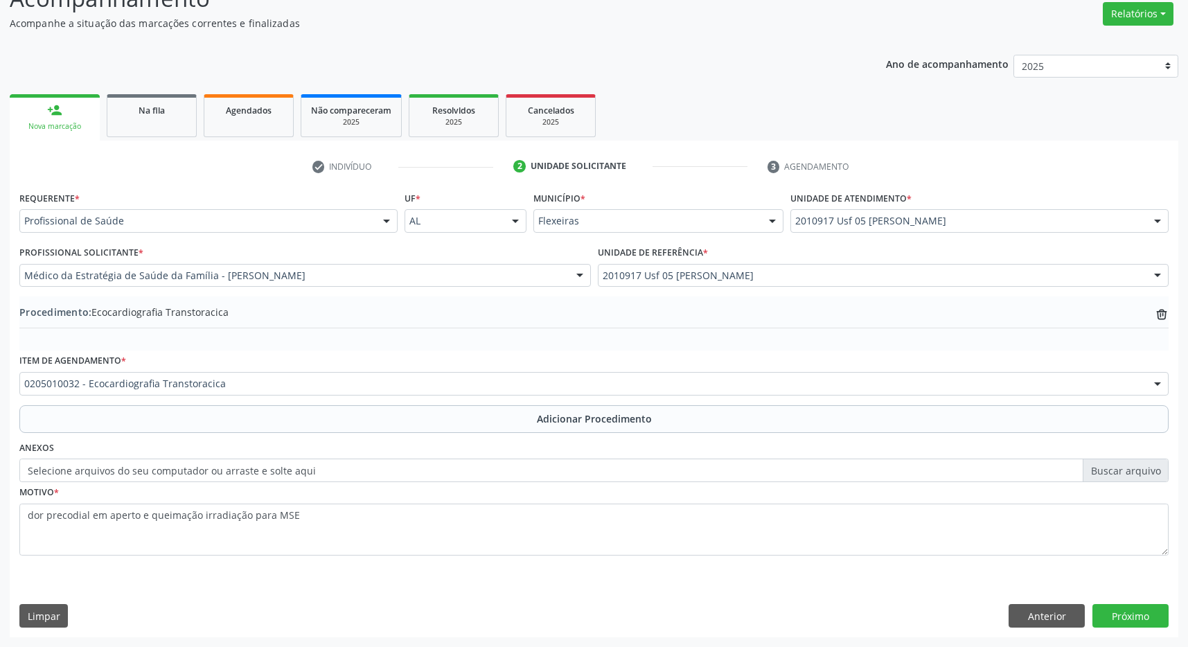
click at [1126, 603] on div "Requerente * Profissional de Saúde Profissional de Saúde Paciente Nenhum result…" at bounding box center [594, 412] width 1168 height 449
click at [1125, 605] on button "Próximo" at bounding box center [1130, 616] width 76 height 24
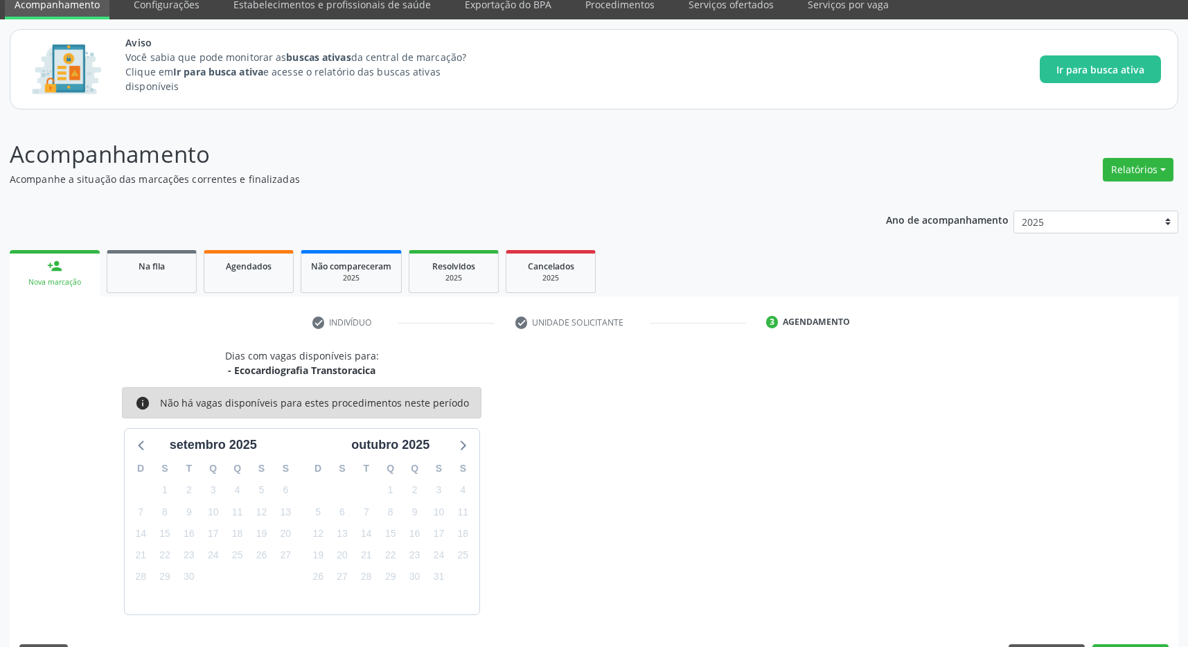
scroll to position [98, 0]
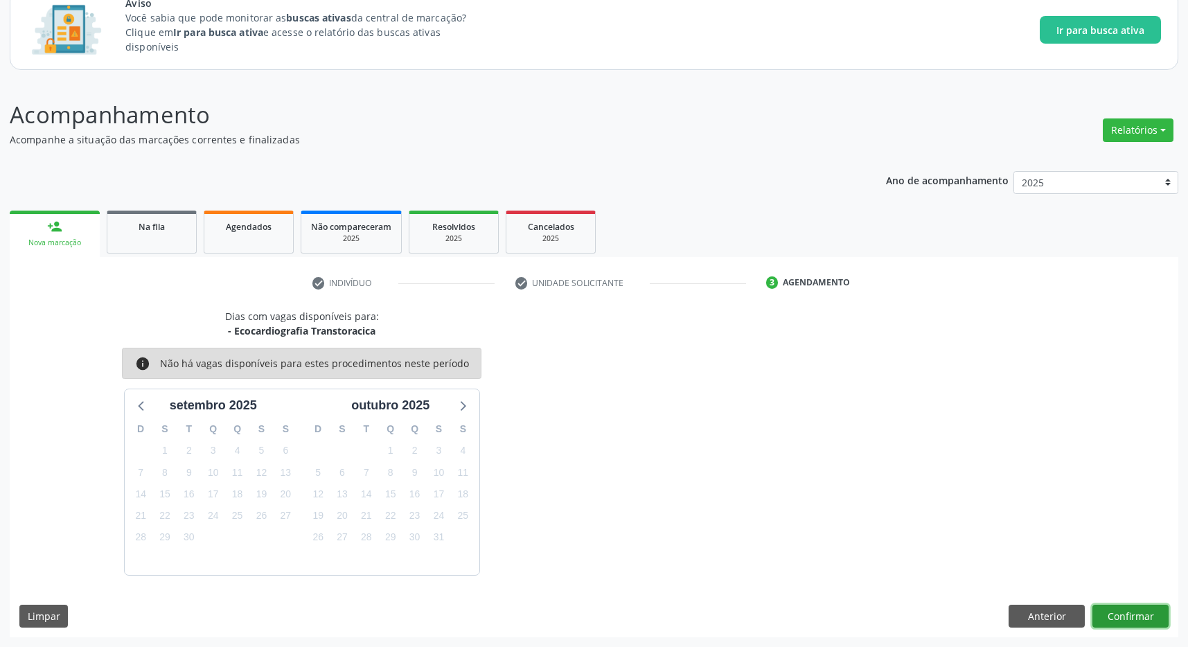
click at [1121, 607] on button "Confirmar" at bounding box center [1130, 617] width 76 height 24
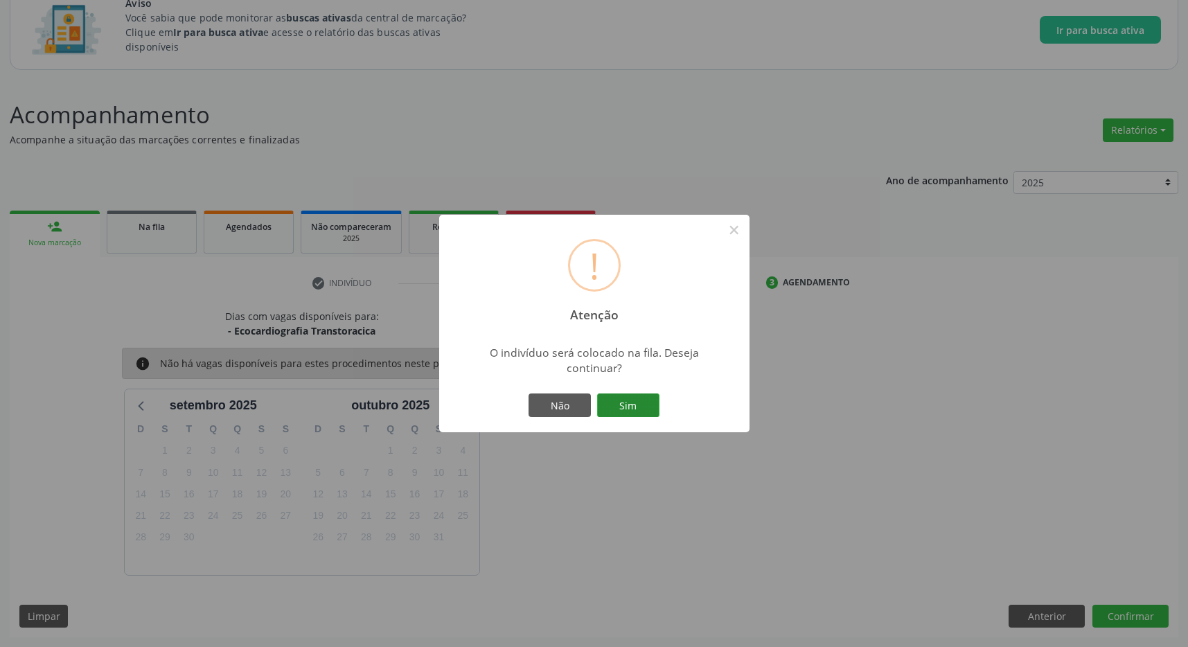
click at [636, 402] on button "Sim" at bounding box center [628, 405] width 62 height 24
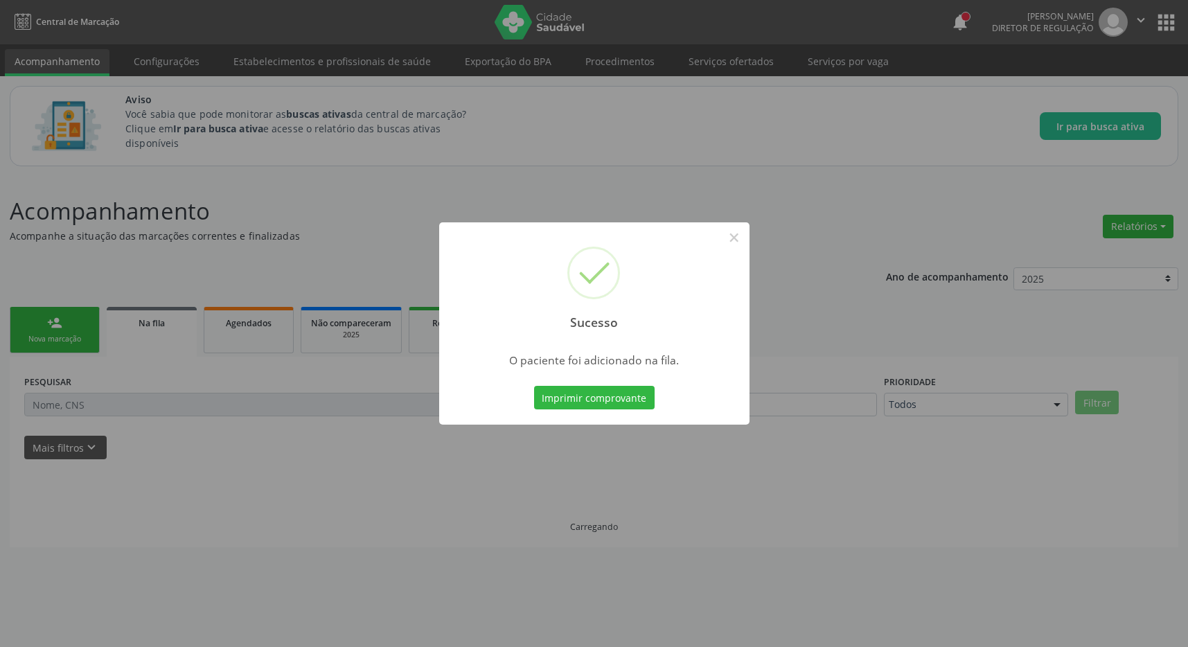
scroll to position [0, 0]
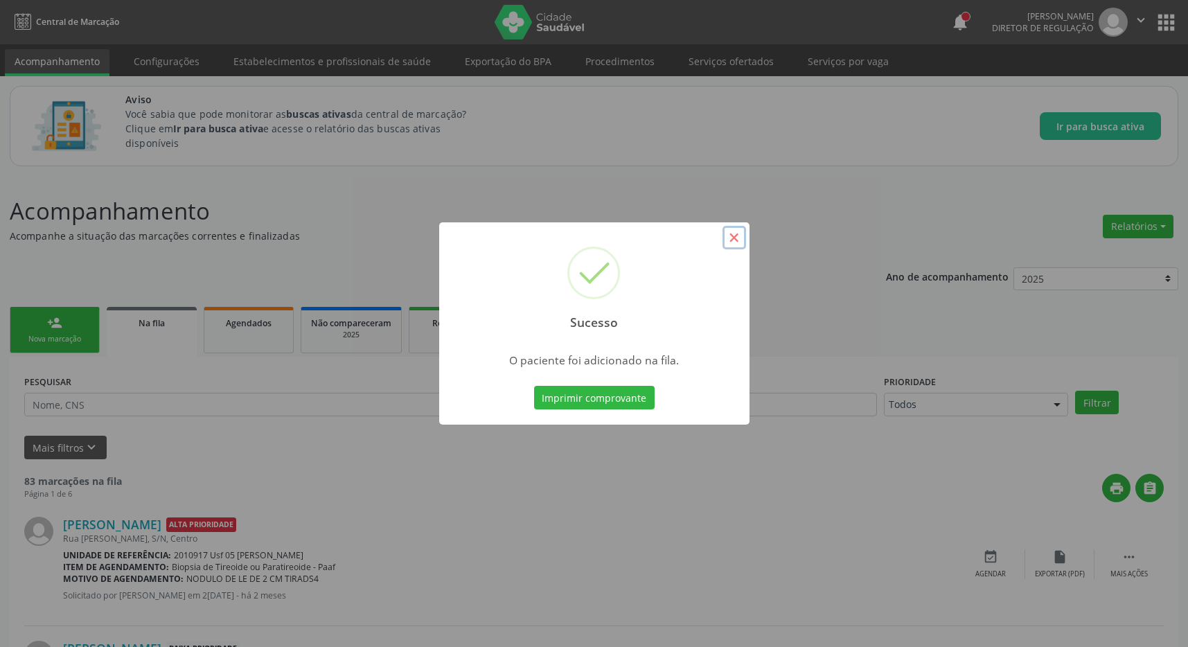
click at [733, 238] on button "×" at bounding box center [734, 238] width 24 height 24
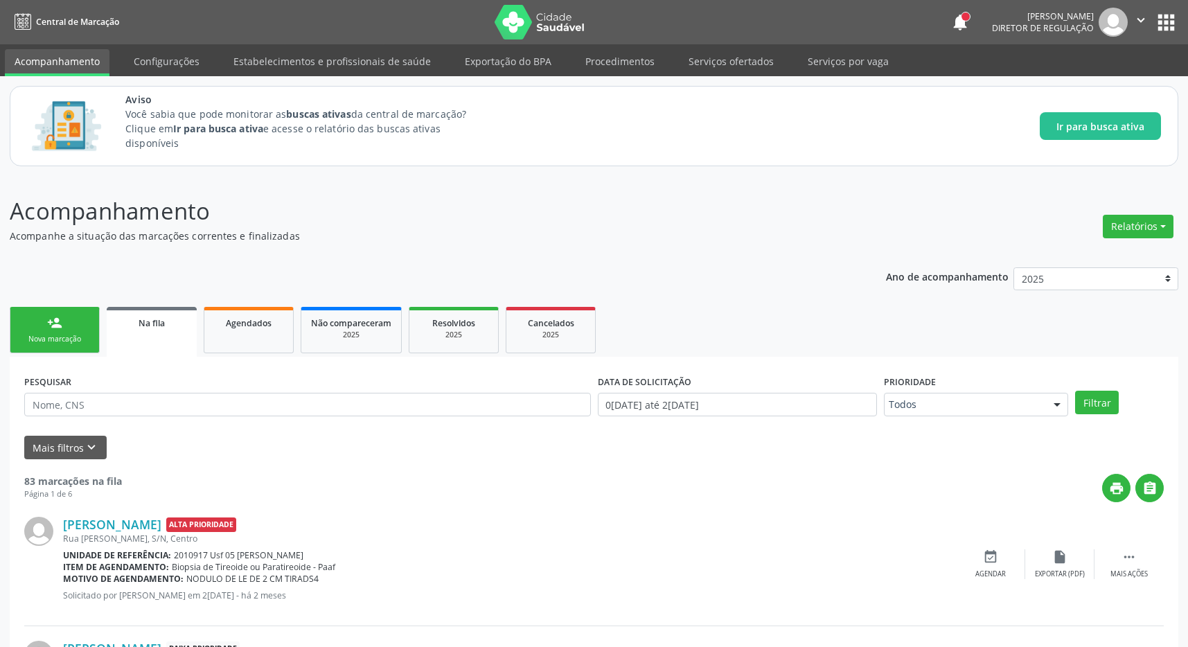
click at [1169, 26] on button "apps" at bounding box center [1166, 22] width 24 height 24
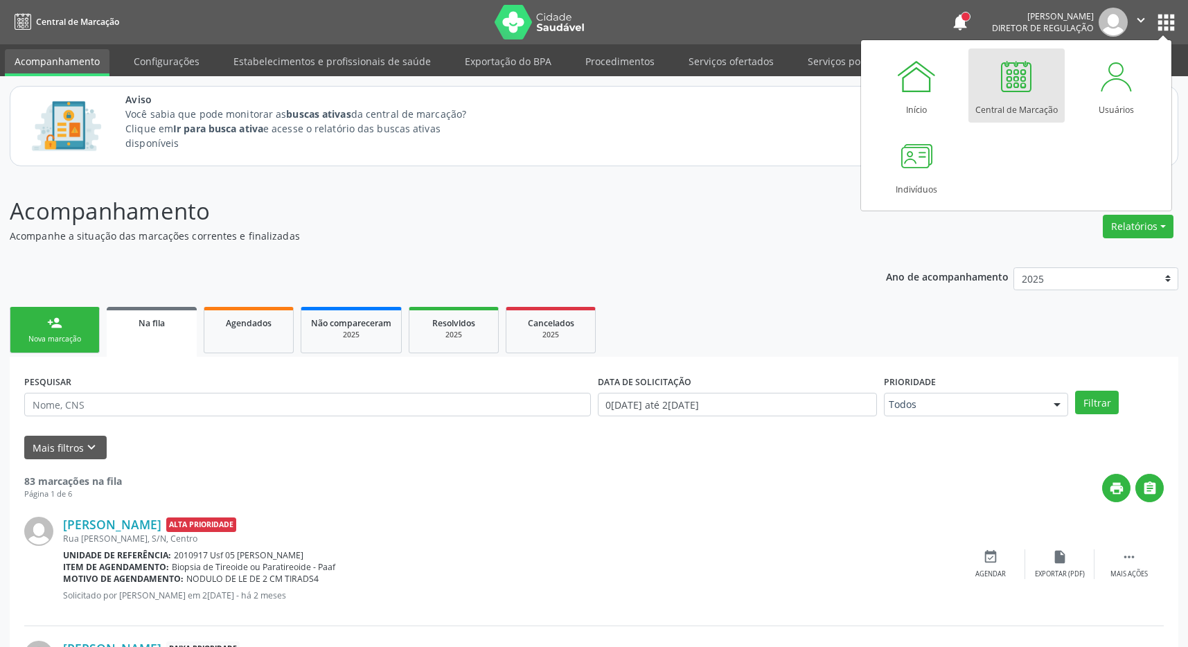
click at [1018, 93] on div at bounding box center [1016, 76] width 42 height 42
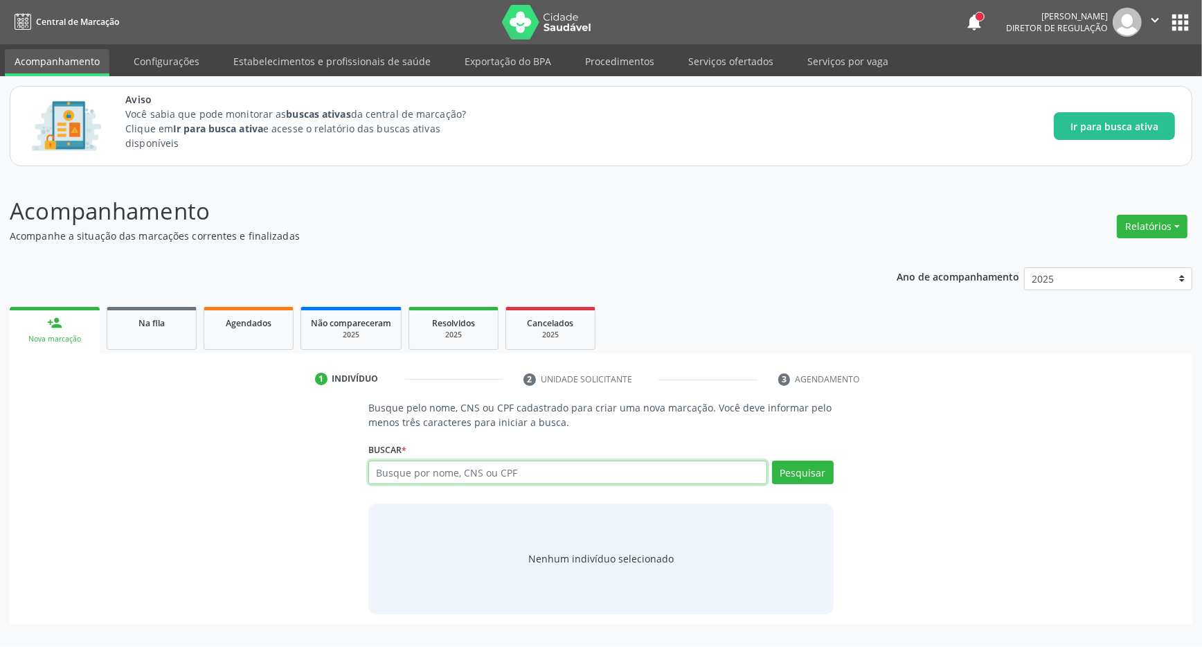
click at [425, 479] on input "text" at bounding box center [567, 473] width 399 height 24
type input "701408603614333"
click at [803, 473] on button "Pesquisar" at bounding box center [803, 473] width 62 height 24
type input "701408603614333"
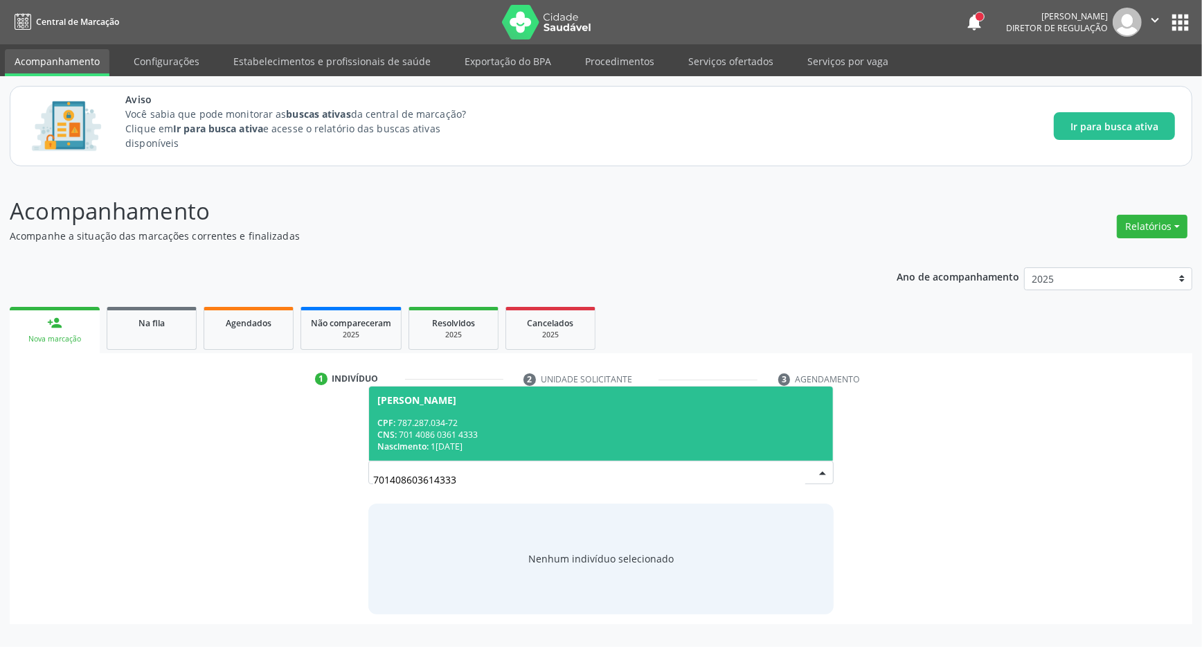
click at [585, 418] on div "CPF: 787.287.034-72" at bounding box center [600, 423] width 447 height 12
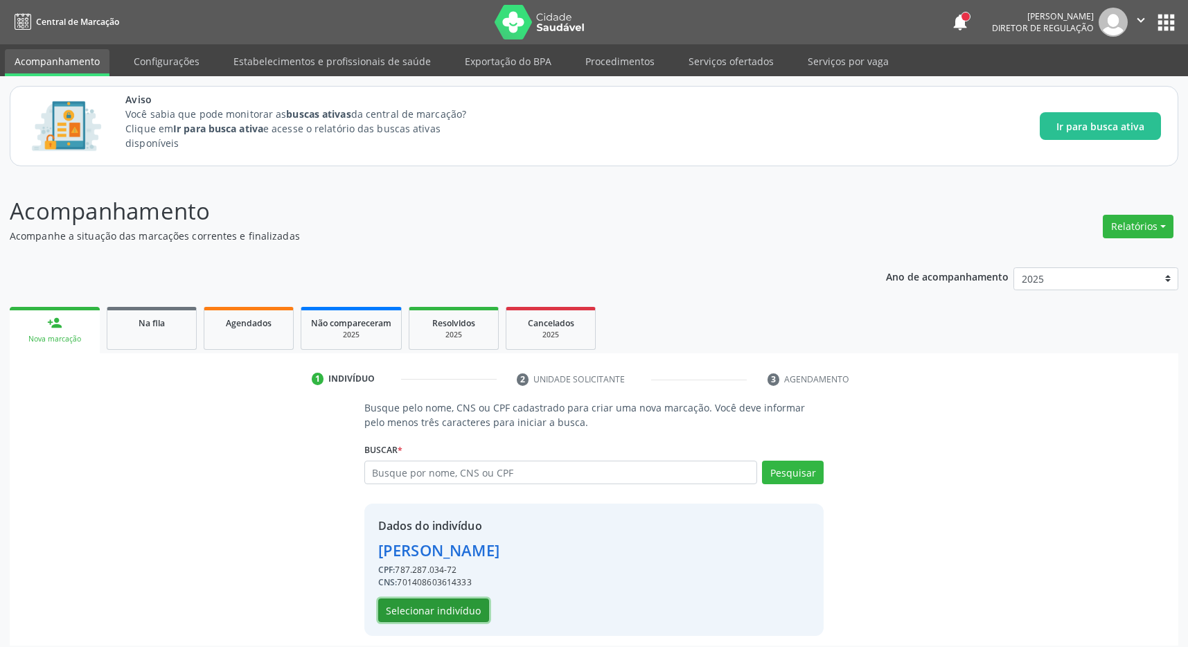
click at [419, 616] on button "Selecionar indivíduo" at bounding box center [433, 610] width 111 height 24
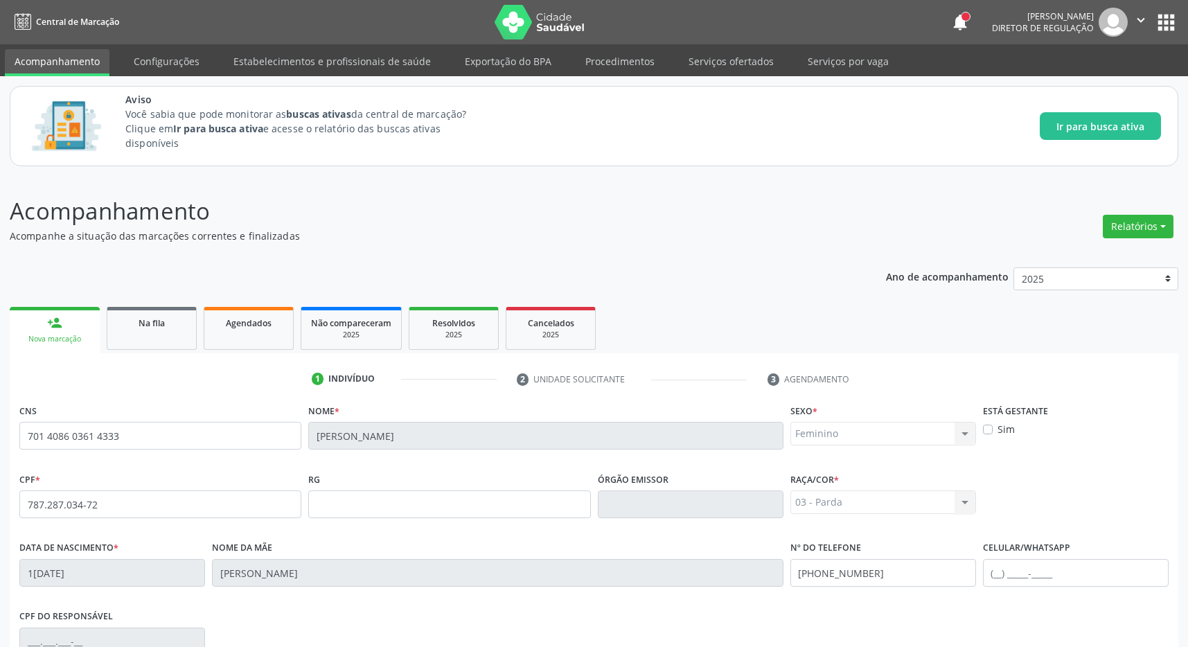
scroll to position [205, 0]
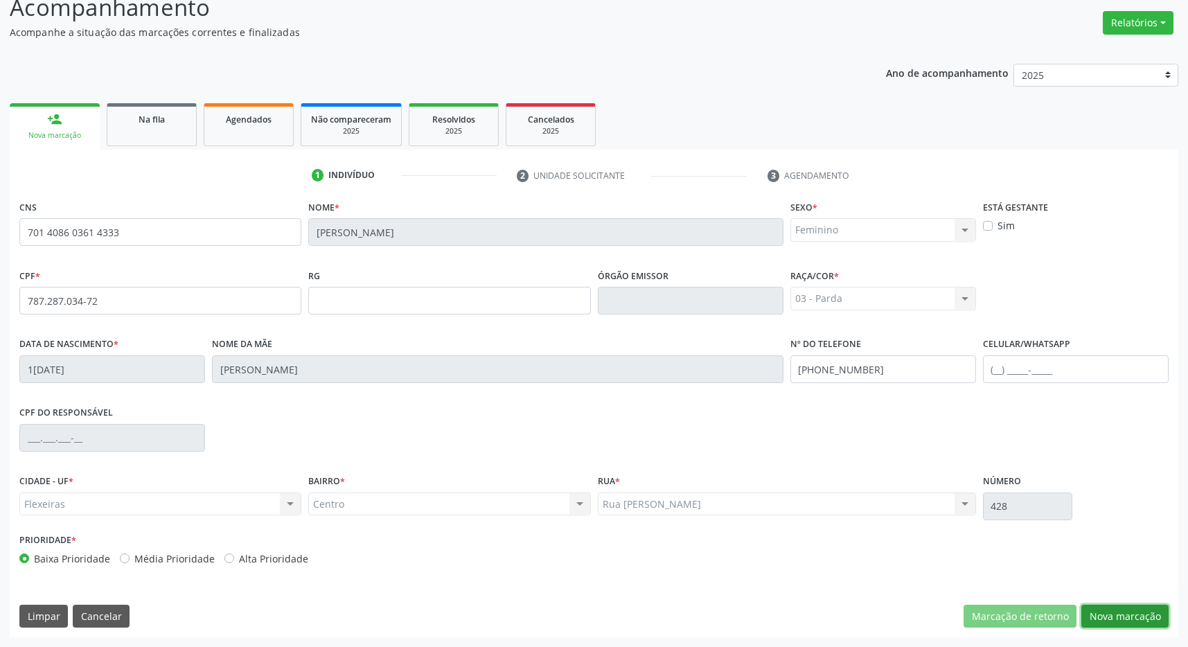
click at [1133, 616] on button "Nova marcação" at bounding box center [1124, 617] width 87 height 24
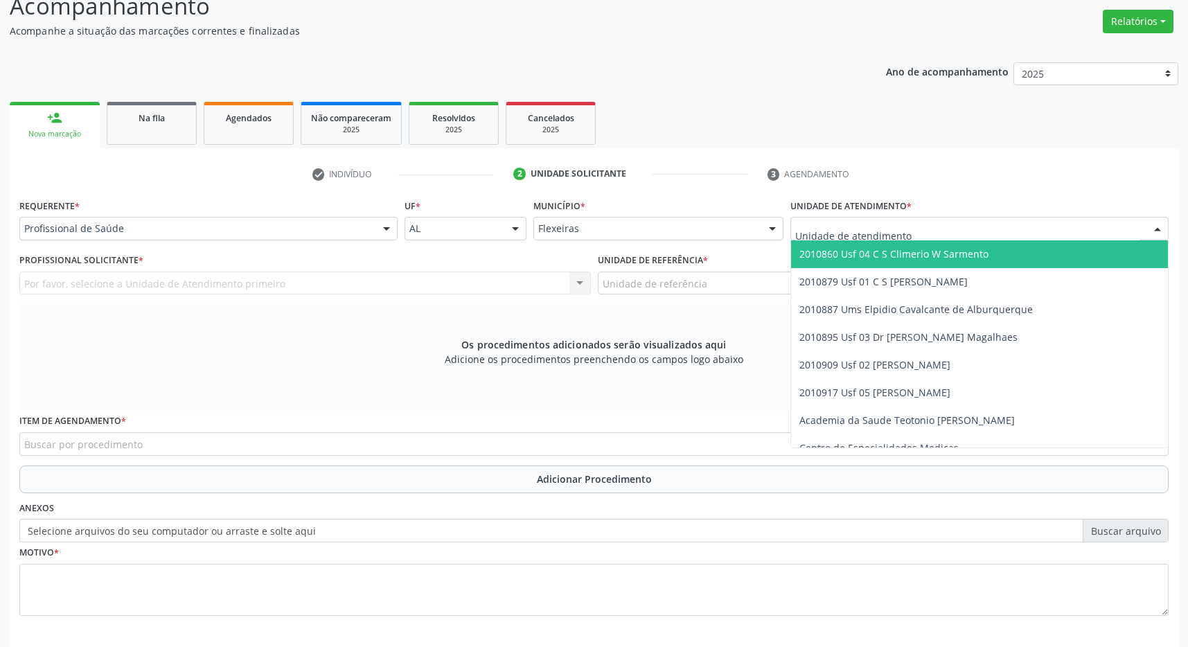
click at [1029, 224] on div at bounding box center [979, 229] width 378 height 24
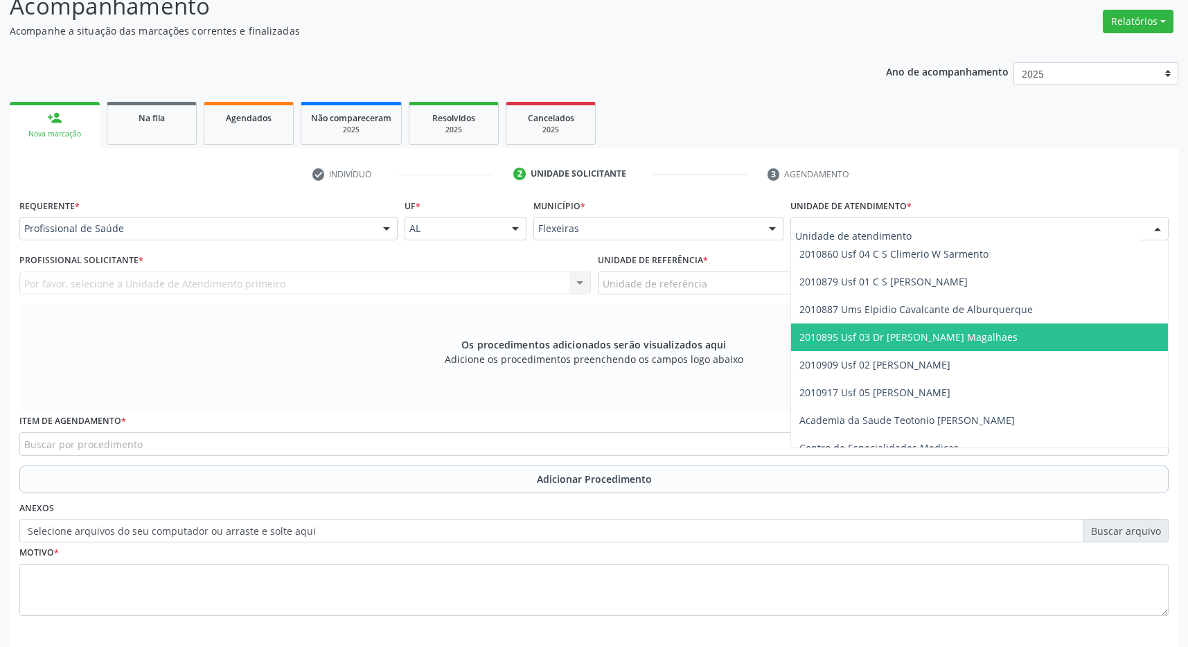
click at [979, 332] on span "2010895 Usf 03 Dr [PERSON_NAME] Magalhaes" at bounding box center [908, 336] width 218 height 13
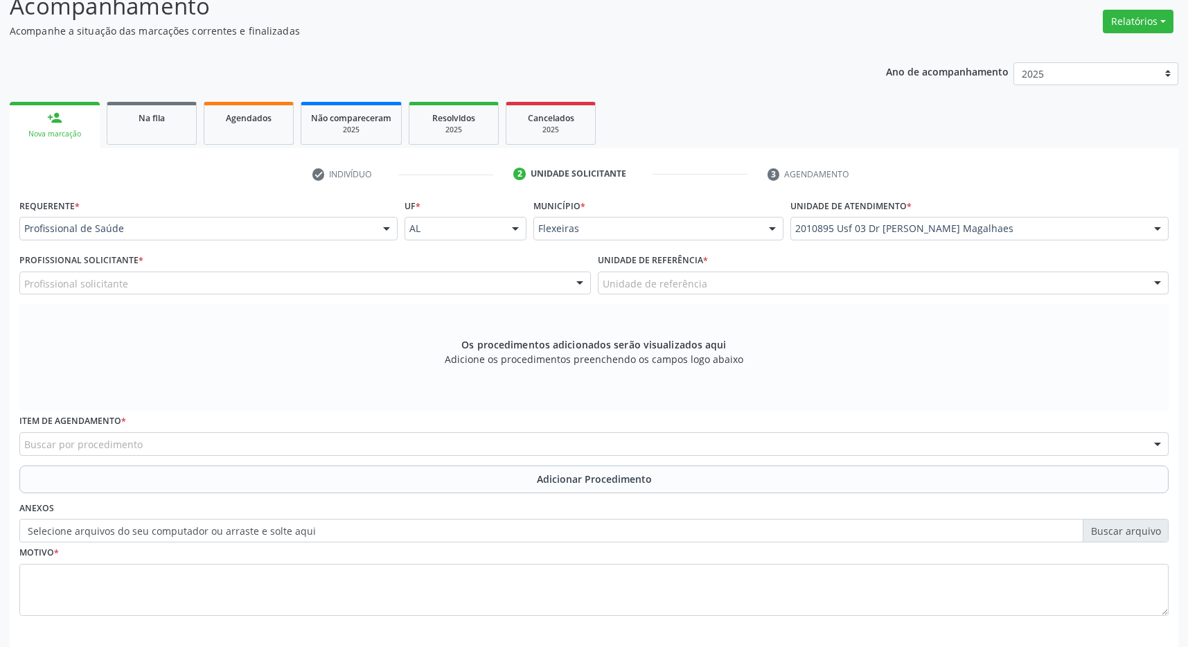
click at [731, 283] on div "Unidade de referência" at bounding box center [883, 283] width 571 height 24
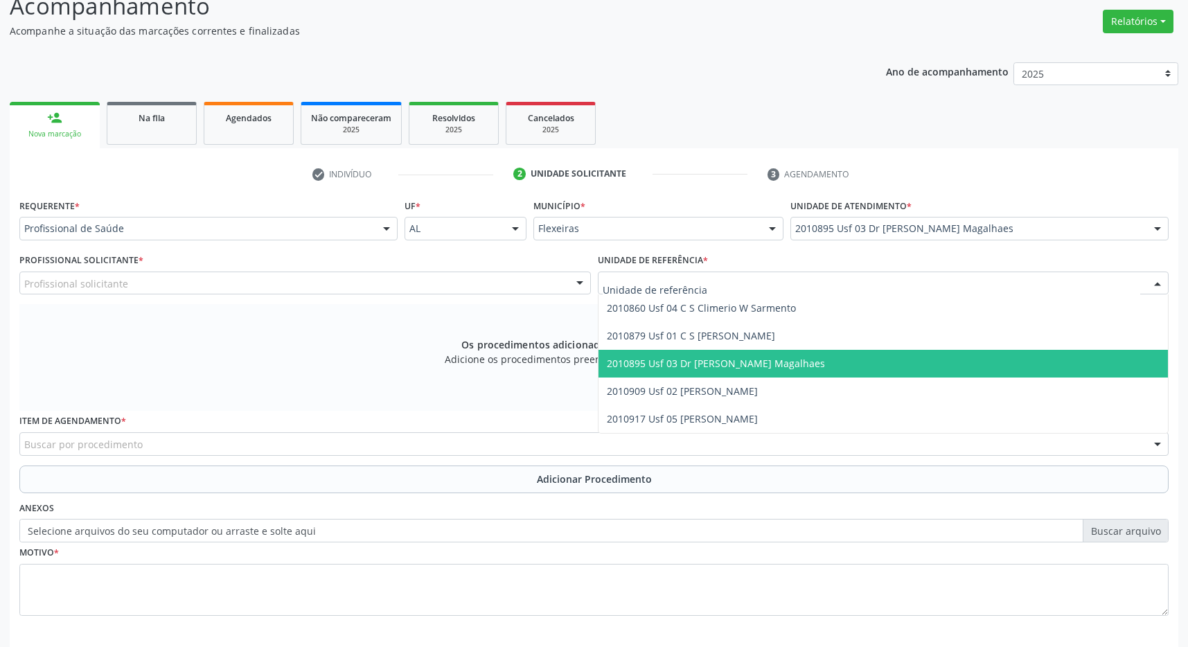
click at [736, 360] on span "2010895 Usf 03 Dr [PERSON_NAME] Magalhaes" at bounding box center [716, 363] width 218 height 13
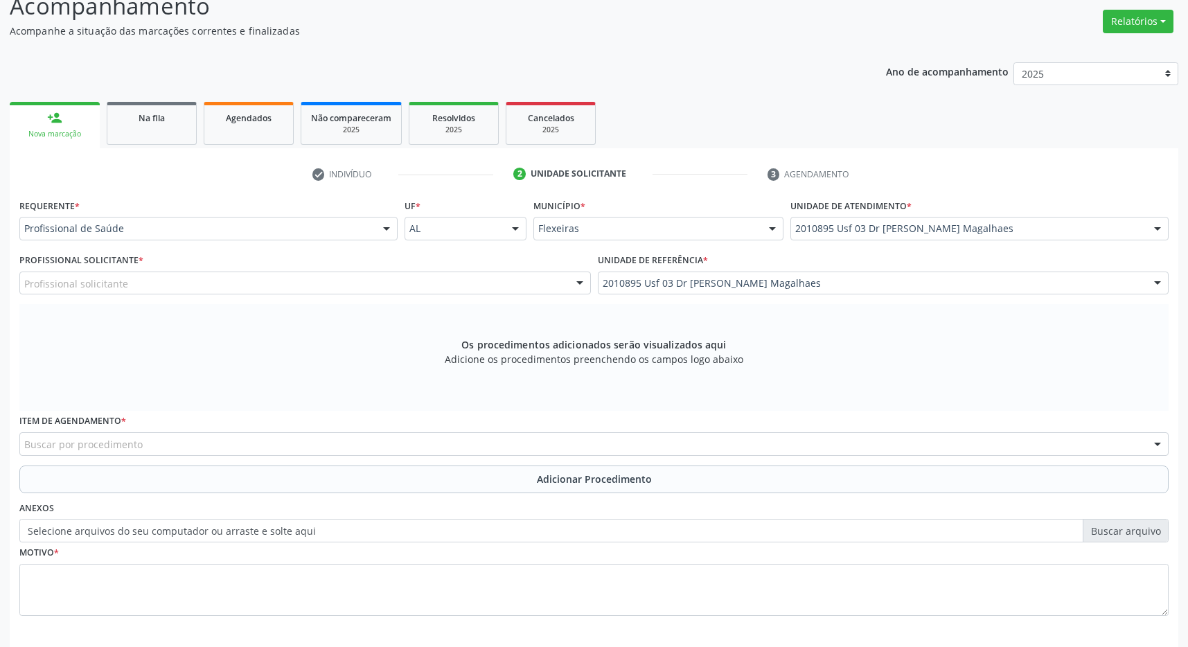
click at [487, 283] on div "Profissional solicitante" at bounding box center [304, 283] width 571 height 24
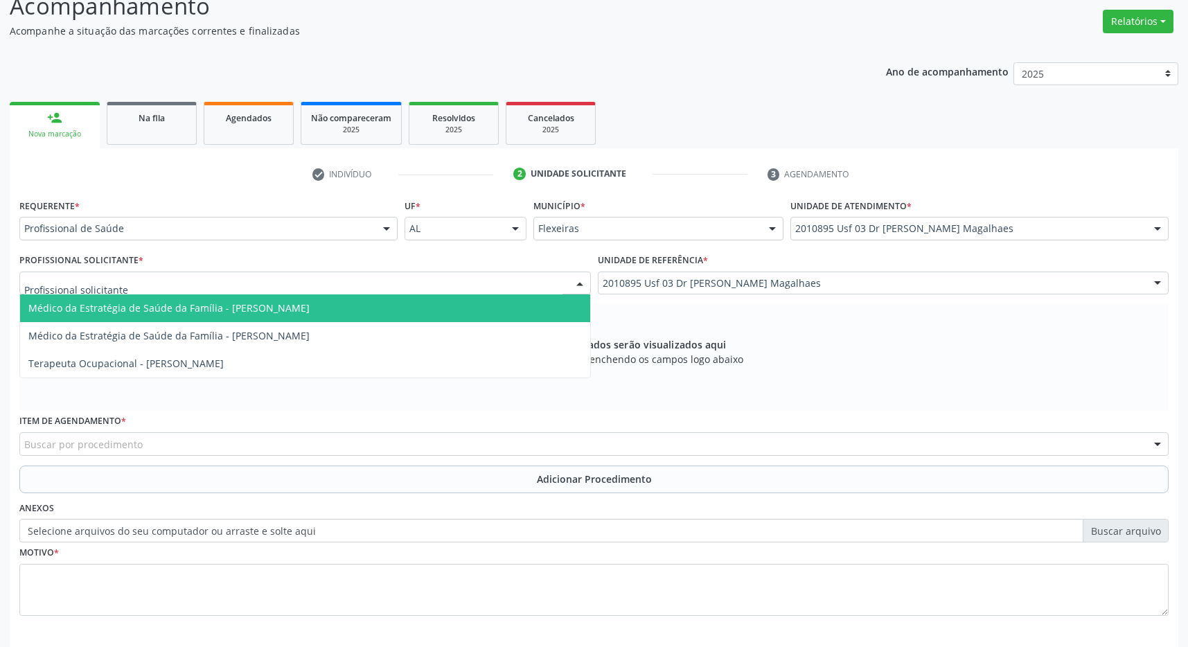
click at [463, 305] on span "Médico da Estratégia de Saúde da Família - Caroline Calixto Barros Sampaio Fern…" at bounding box center [305, 308] width 570 height 28
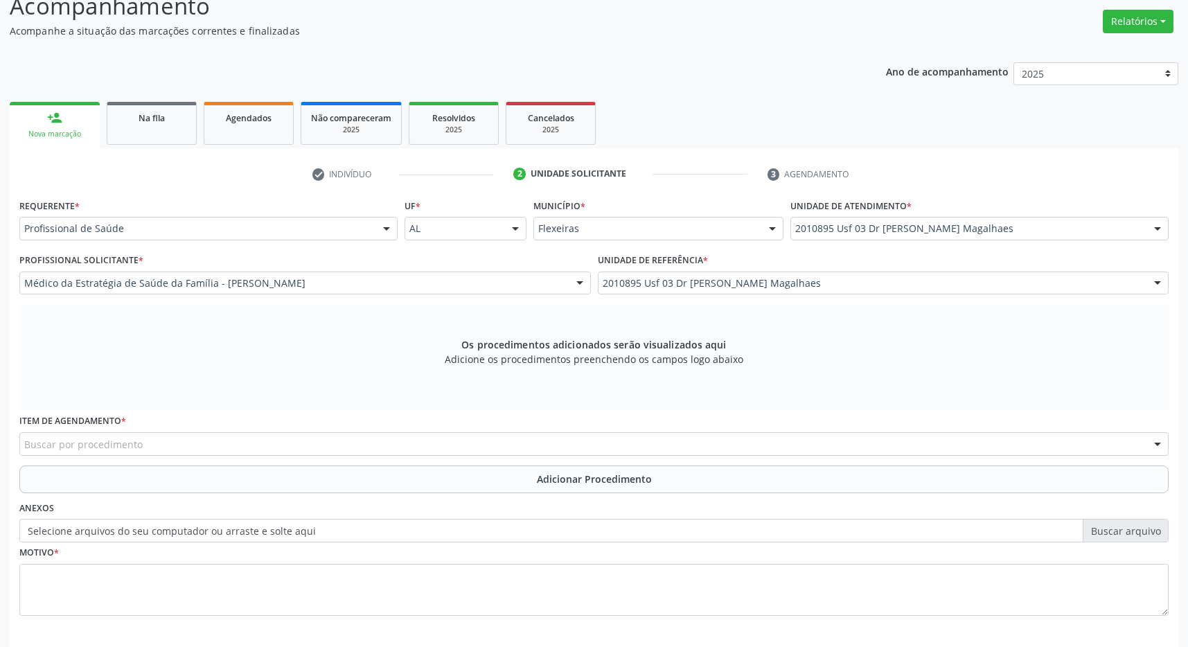
click at [203, 453] on div "Buscar por procedimento" at bounding box center [593, 444] width 1149 height 24
click at [193, 437] on div "Buscar por procedimento" at bounding box center [593, 444] width 1149 height 24
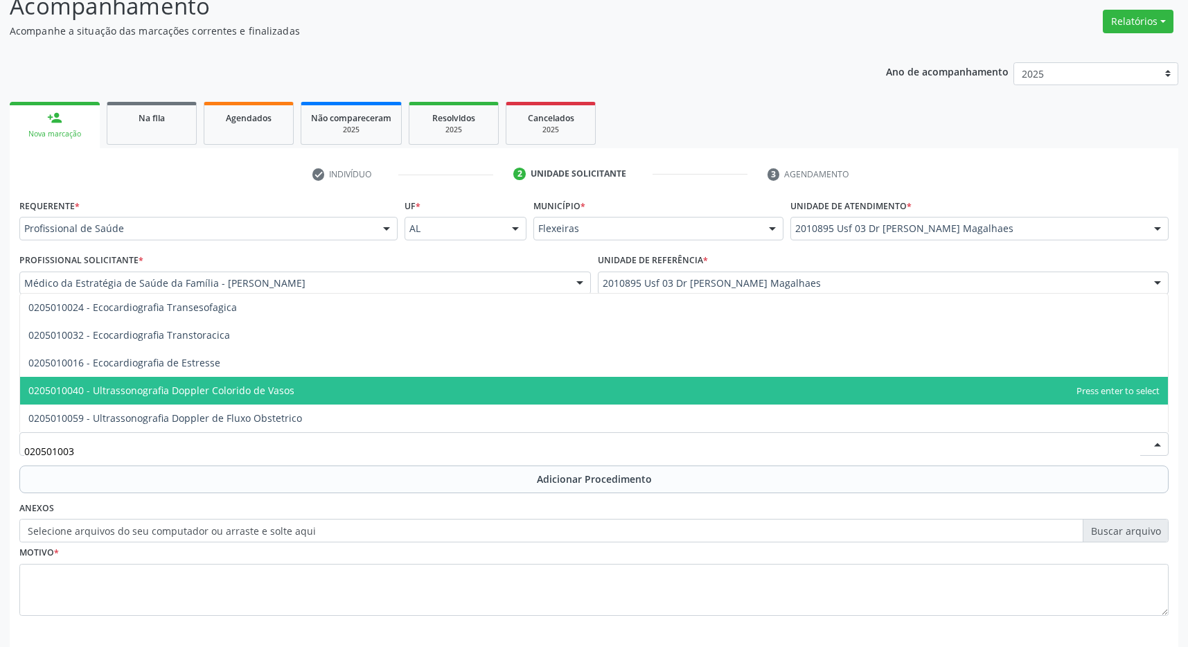
type input "0205010032"
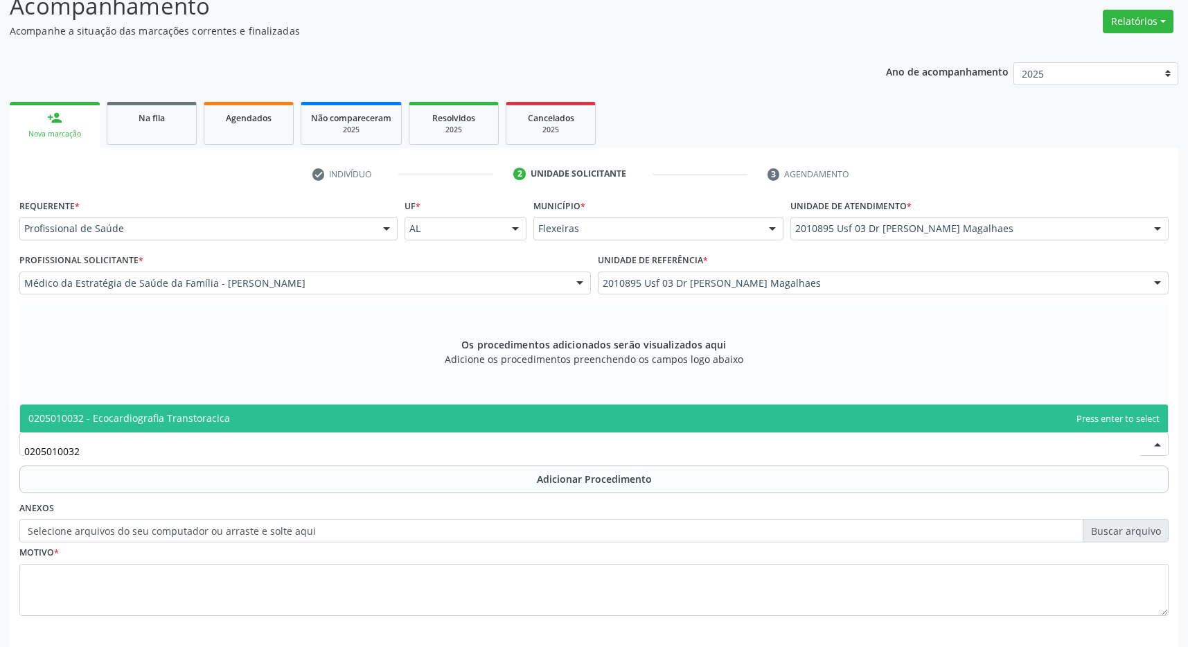
click at [204, 422] on span "0205010032 - Ecocardiografia Transtoracica" at bounding box center [129, 417] width 202 height 13
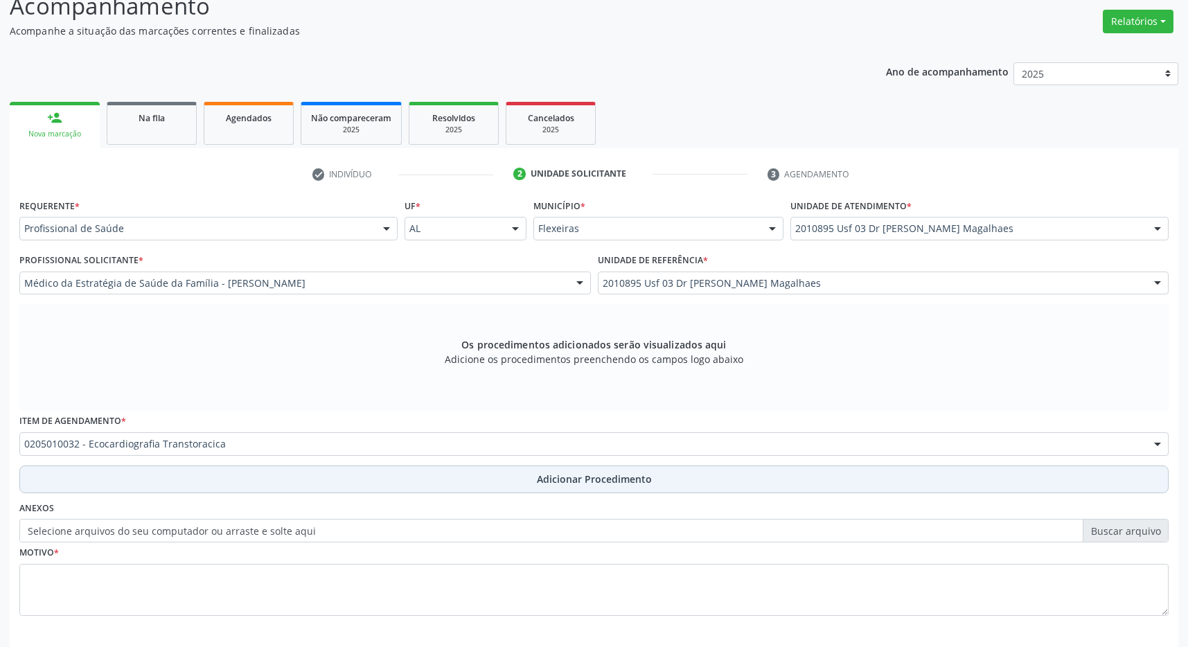
click at [405, 492] on button "Adicionar Procedimento" at bounding box center [593, 479] width 1149 height 28
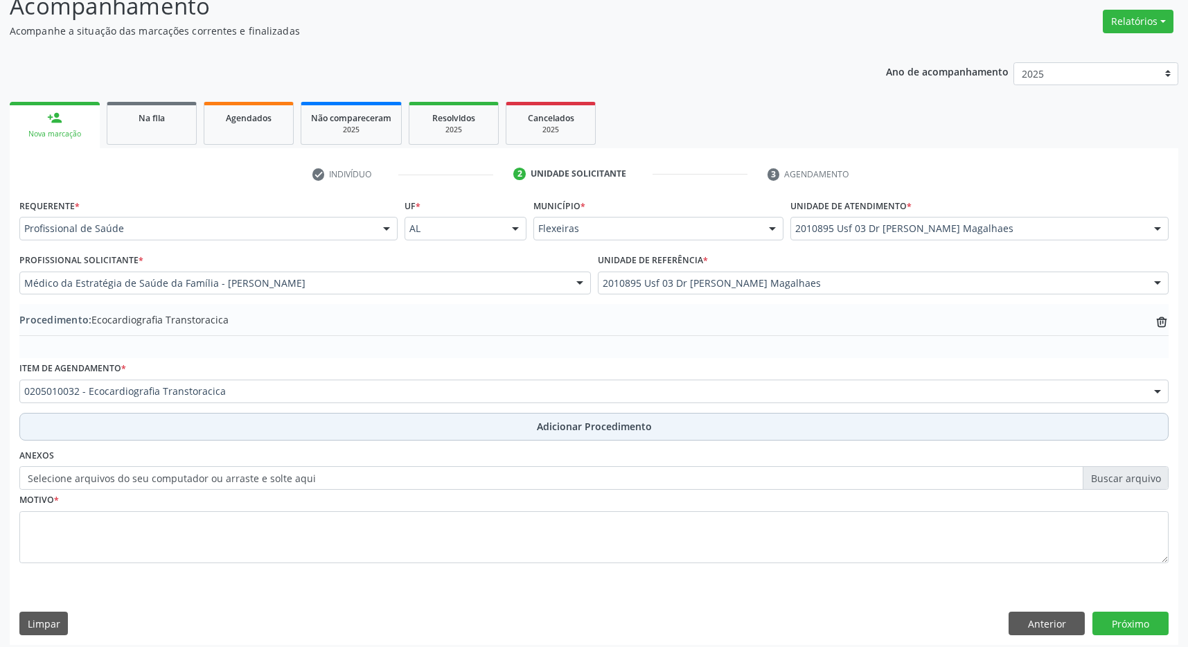
click at [537, 421] on button "Adicionar Procedimento" at bounding box center [593, 427] width 1149 height 28
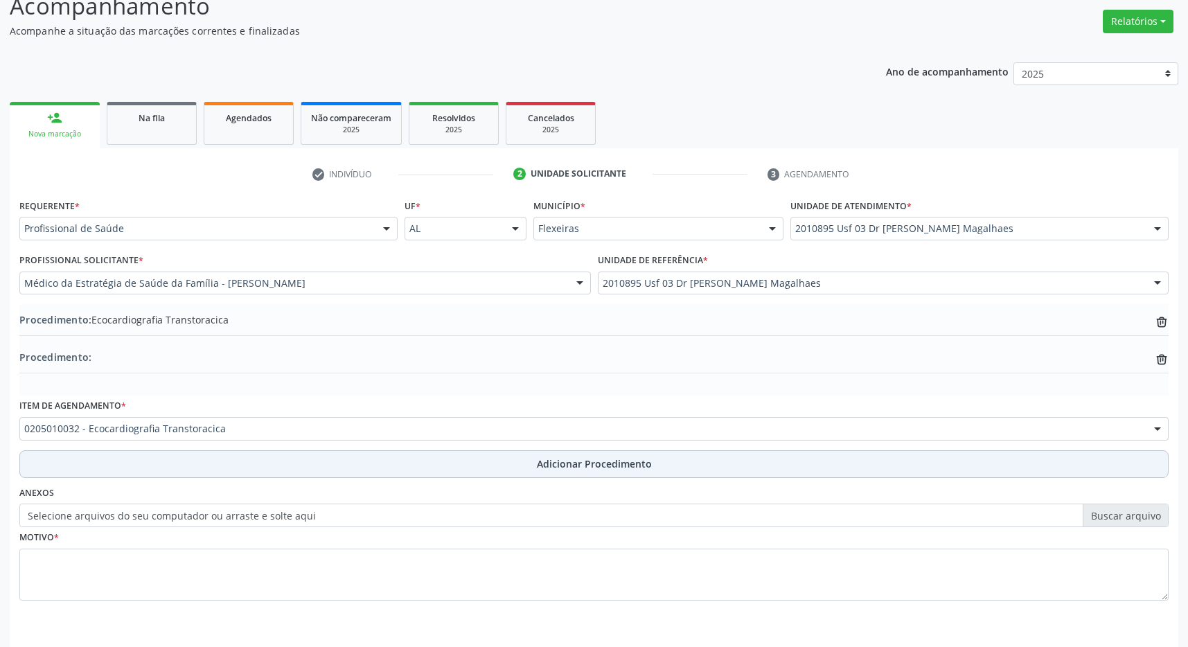
click at [533, 456] on button "Adicionar Procedimento" at bounding box center [593, 464] width 1149 height 28
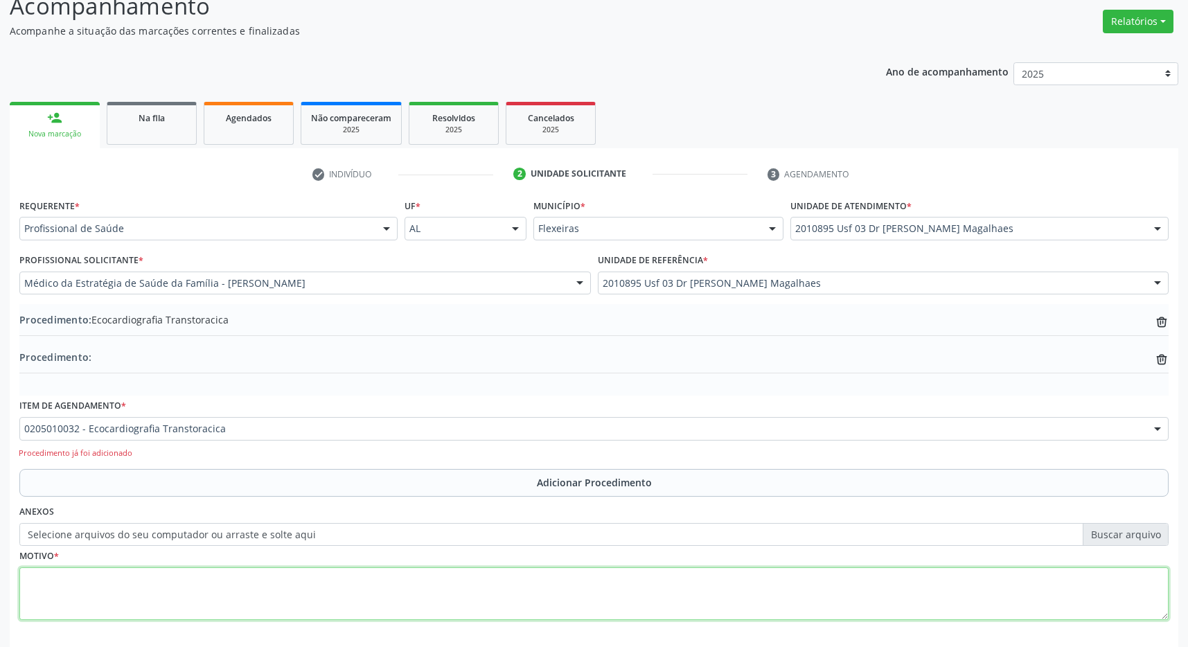
click at [485, 573] on textarea at bounding box center [593, 593] width 1149 height 53
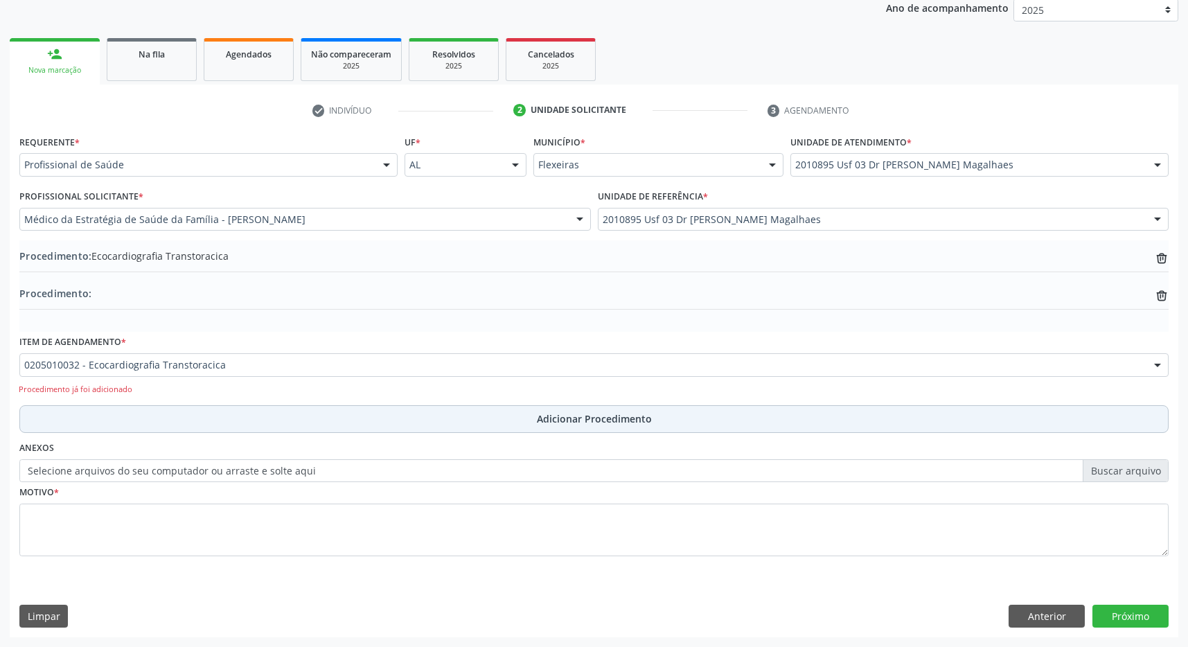
click at [564, 416] on span "Adicionar Procedimento" at bounding box center [594, 418] width 115 height 15
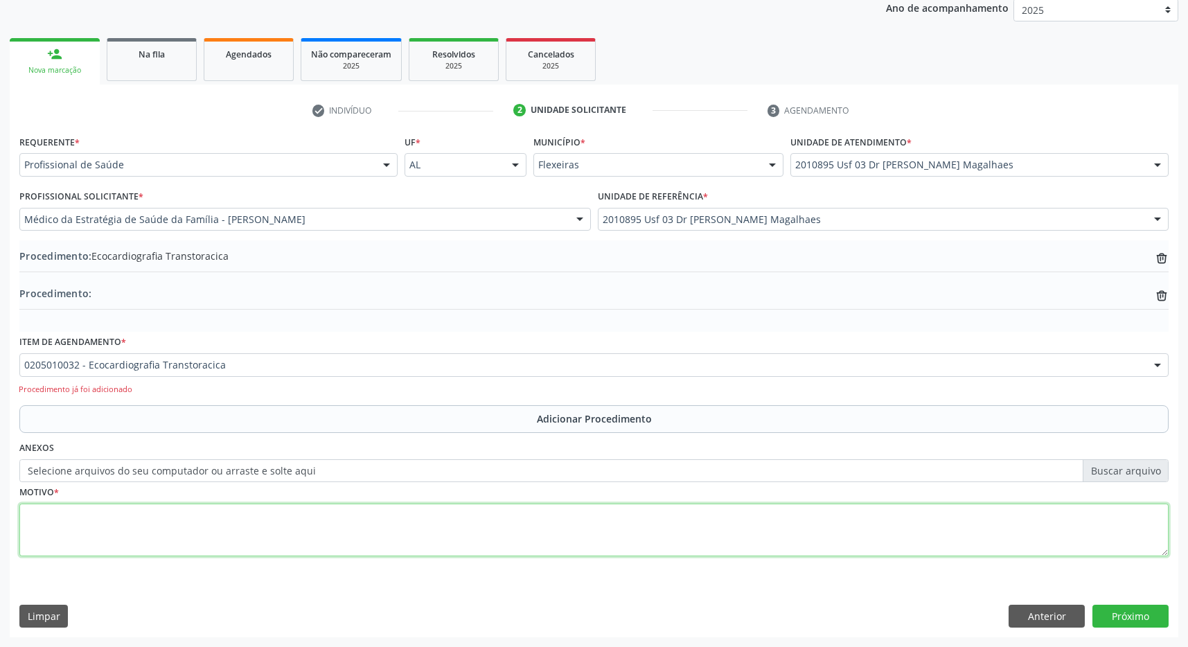
click at [413, 546] on textarea at bounding box center [593, 530] width 1149 height 53
type textarea "a"
type textarea "d"
type textarea "K"
type textarea "AVC PRÉVIO"
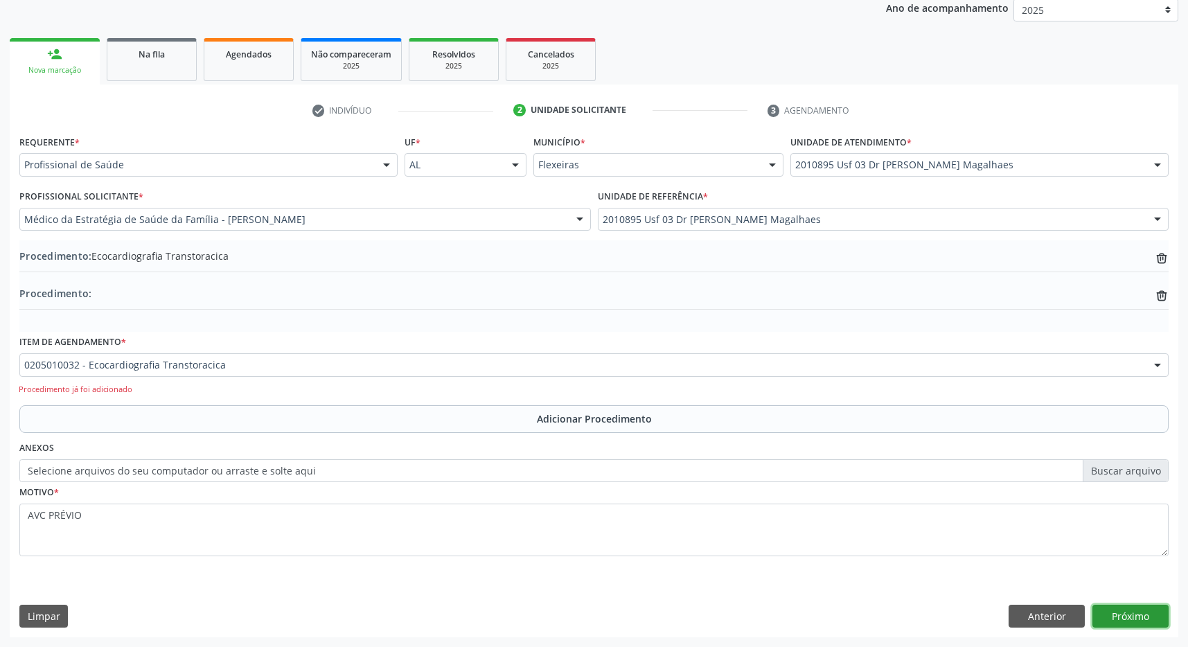
click at [1156, 623] on button "Próximo" at bounding box center [1130, 617] width 76 height 24
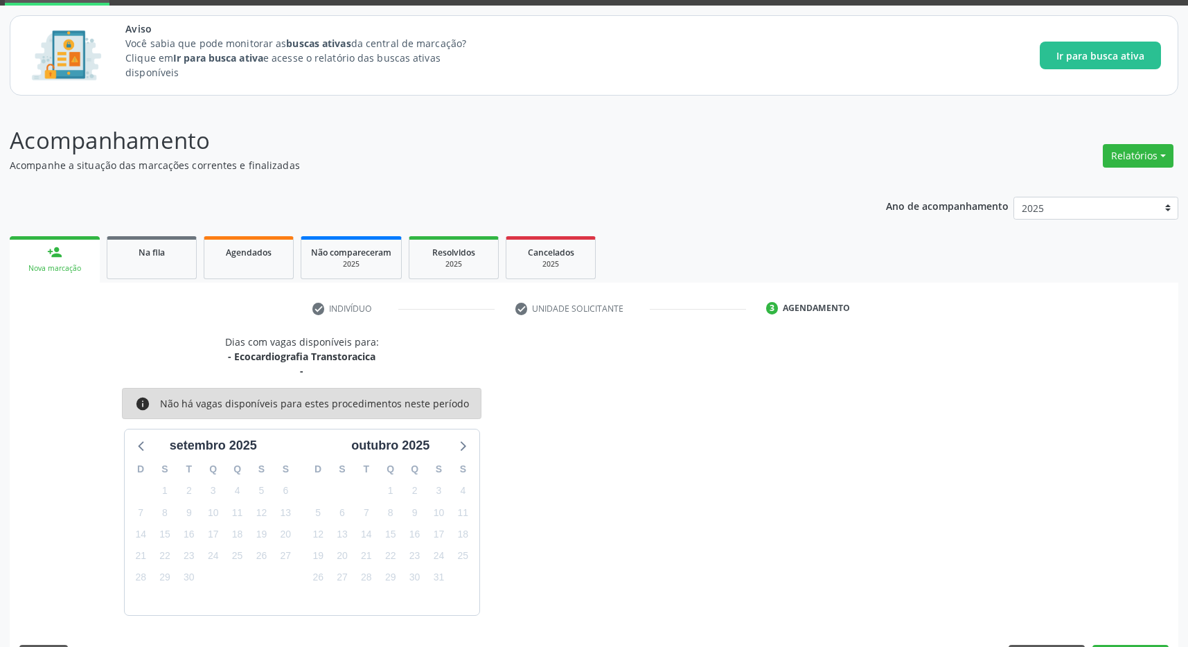
scroll to position [112, 0]
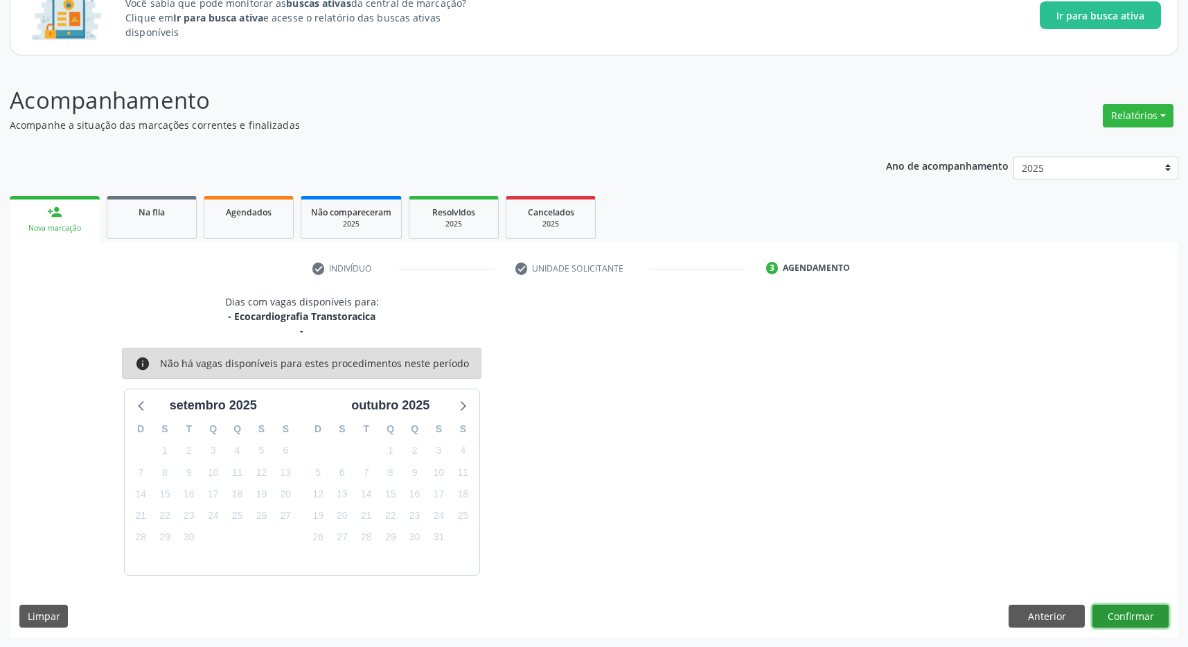
click at [1150, 618] on button "Confirmar" at bounding box center [1130, 617] width 76 height 24
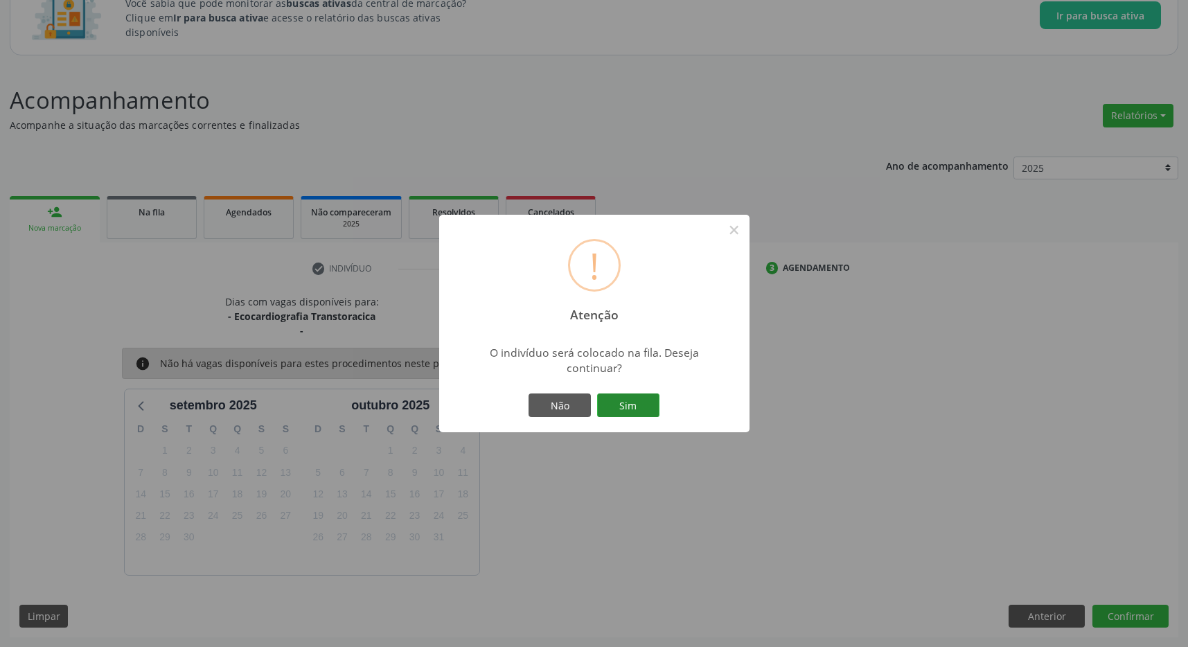
click at [623, 411] on button "Sim" at bounding box center [628, 405] width 62 height 24
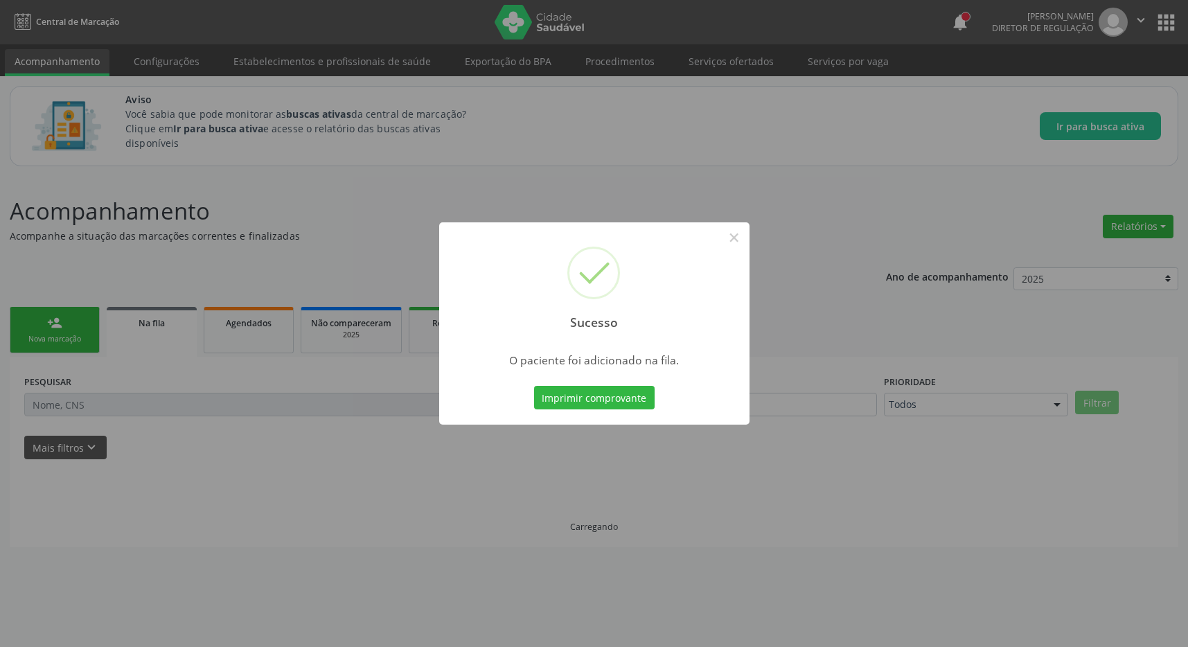
scroll to position [0, 0]
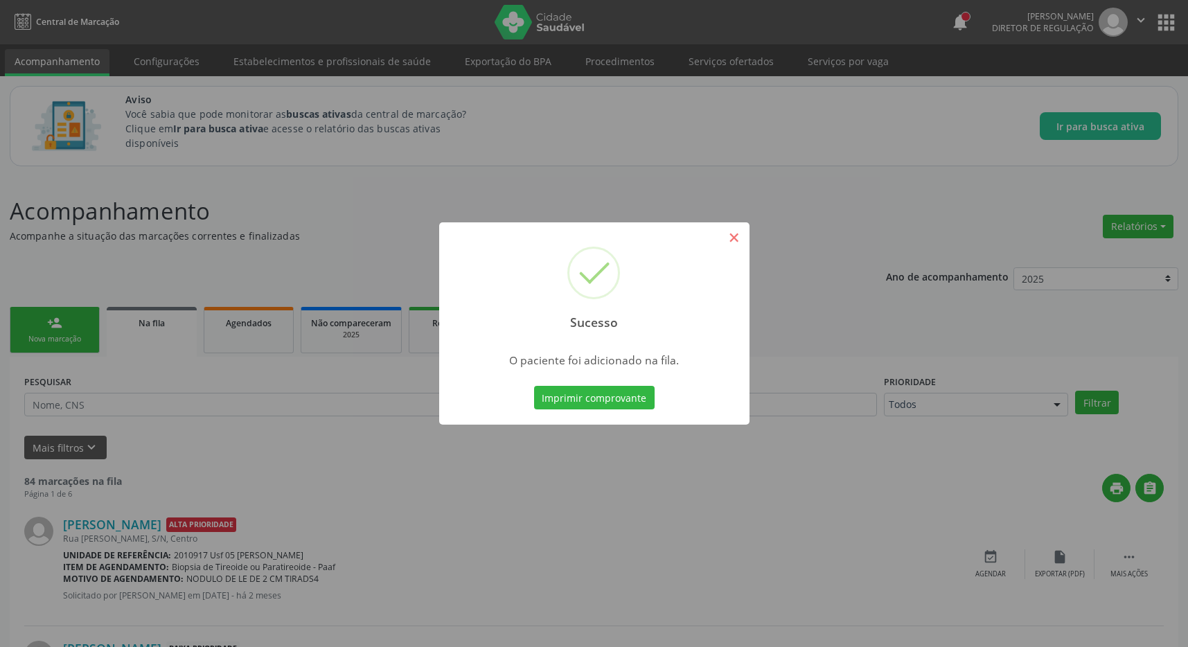
click at [721, 240] on div "Sucesso ×" at bounding box center [594, 281] width 310 height 119
click at [731, 242] on button "×" at bounding box center [734, 238] width 24 height 24
